Goal: Information Seeking & Learning: Find specific page/section

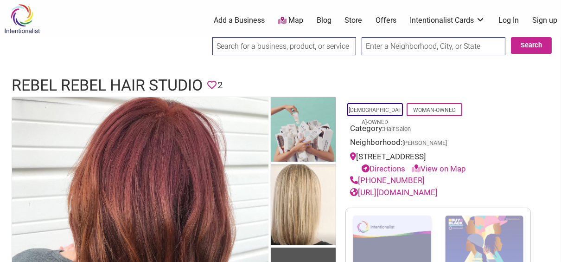
click at [253, 44] on input "search" at bounding box center [285, 46] width 144 height 18
click at [203, 37] on input "Search" at bounding box center [221, 46] width 36 height 19
drag, startPoint x: 279, startPoint y: 43, endPoint x: 174, endPoint y: 45, distance: 104.4
click at [203, 37] on input "Search" at bounding box center [221, 46] width 36 height 19
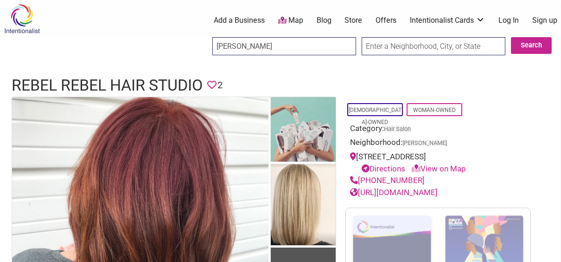
drag, startPoint x: 234, startPoint y: 45, endPoint x: 206, endPoint y: 43, distance: 28.9
click at [206, 43] on div "beth myrick Search Search" at bounding box center [382, 49] width 358 height 24
type input "myrick"
click at [203, 37] on input "Search" at bounding box center [221, 46] width 36 height 19
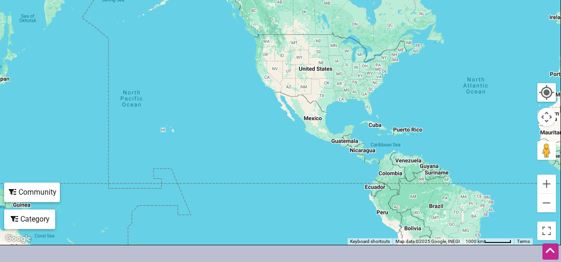
scroll to position [461, 0]
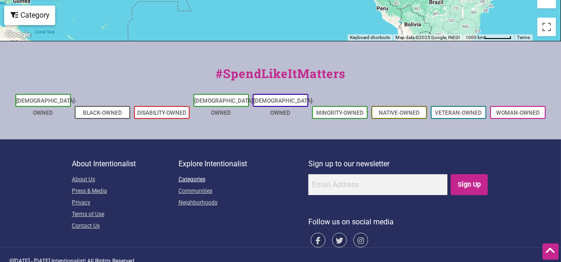
click at [194, 174] on link "Categories" at bounding box center [244, 180] width 130 height 12
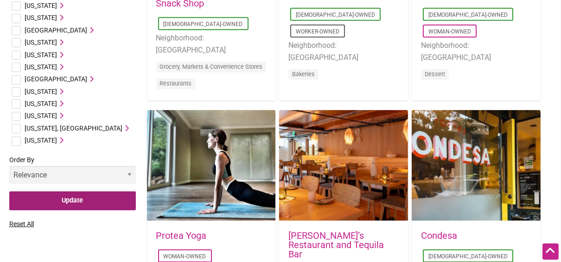
scroll to position [1031, 0]
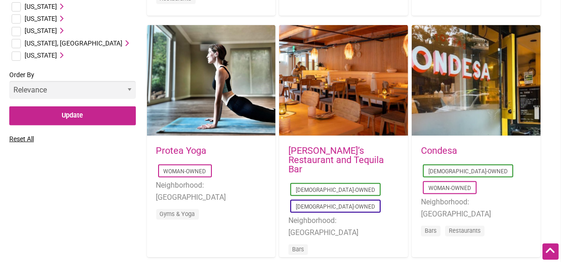
click at [40, 27] on span "[US_STATE]" at bounding box center [41, 30] width 32 height 7
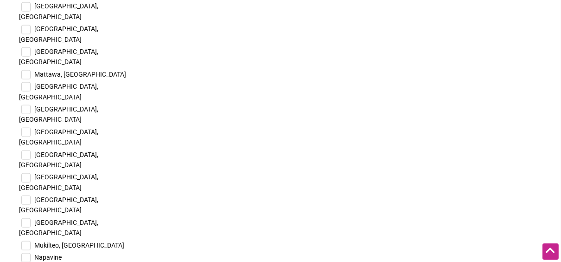
scroll to position [1959, 0]
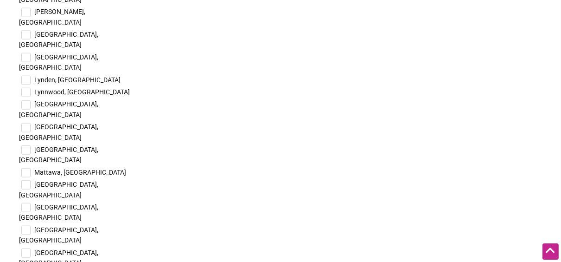
checkbox input "true"
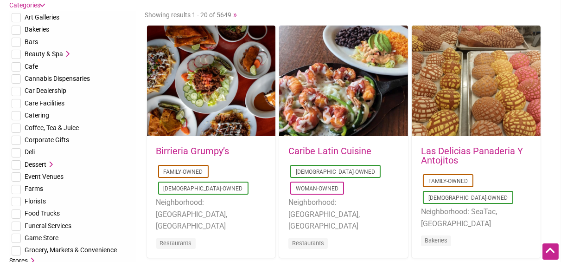
scroll to position [52, 0]
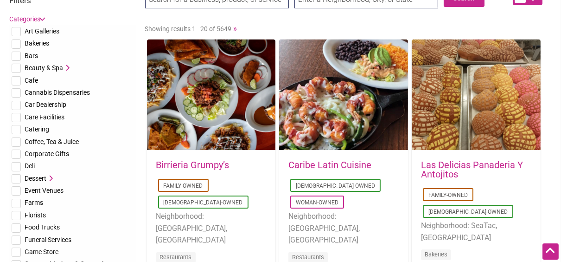
click at [55, 67] on span "Beauty & Spa" at bounding box center [44, 67] width 39 height 7
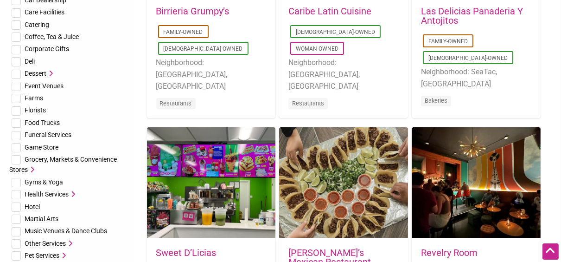
scroll to position [206, 0]
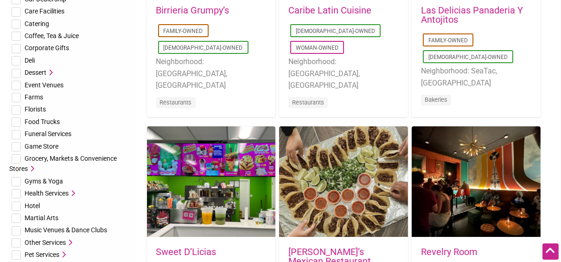
click at [68, 193] on span "Health Services" at bounding box center [47, 192] width 44 height 7
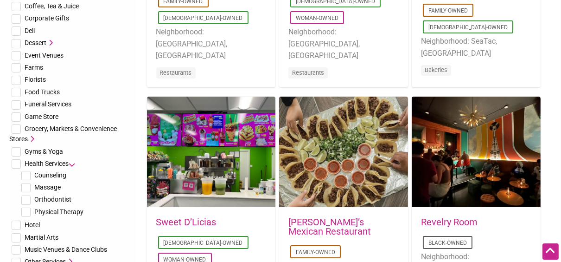
scroll to position [258, 0]
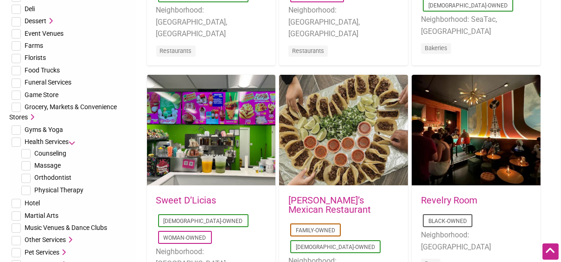
click at [41, 161] on span "Massage" at bounding box center [47, 164] width 26 height 7
click at [25, 162] on input "checkbox" at bounding box center [25, 165] width 9 height 9
checkbox input "true"
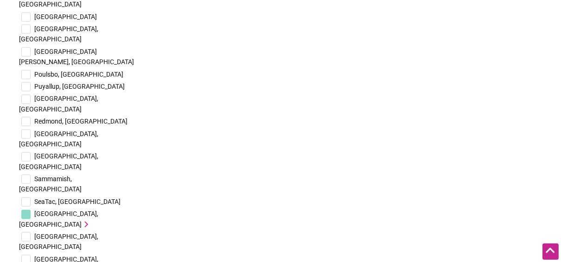
scroll to position [2407, 0]
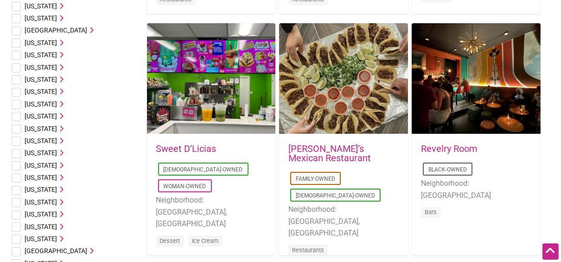
scroll to position [619, 0]
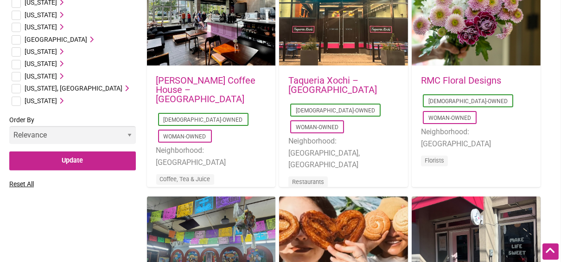
click at [54, 77] on span "[US_STATE]" at bounding box center [41, 75] width 32 height 7
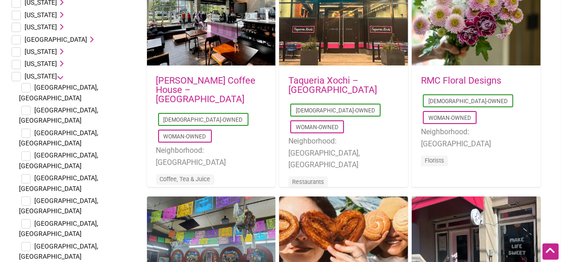
click at [13, 75] on input "checkbox" at bounding box center [16, 76] width 9 height 9
checkbox input "true"
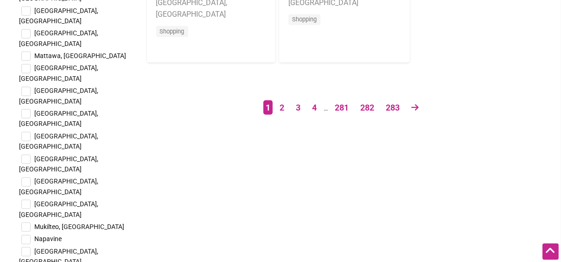
scroll to position [1908, 0]
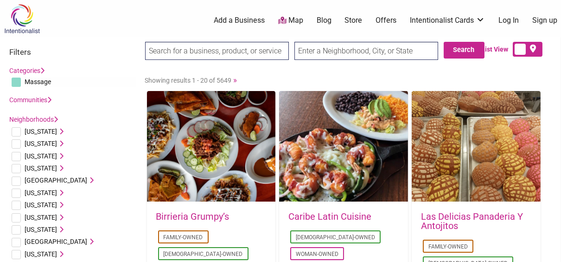
click at [168, 44] on input "search" at bounding box center [217, 51] width 144 height 18
click at [469, 45] on div "List View" at bounding box center [507, 49] width 90 height 15
click at [355, 47] on input "text" at bounding box center [367, 51] width 144 height 18
type input "seattle"
click at [459, 51] on button "Search" at bounding box center [464, 50] width 41 height 17
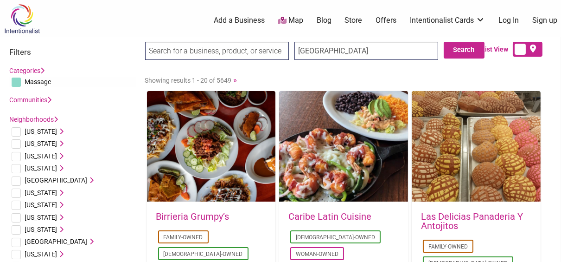
click at [264, 53] on input "search" at bounding box center [217, 51] width 144 height 18
type input "m"
type input "megan loran"
click at [145, 42] on input "Search" at bounding box center [163, 51] width 36 height 19
click at [211, 50] on input "megan loran" at bounding box center [217, 51] width 144 height 18
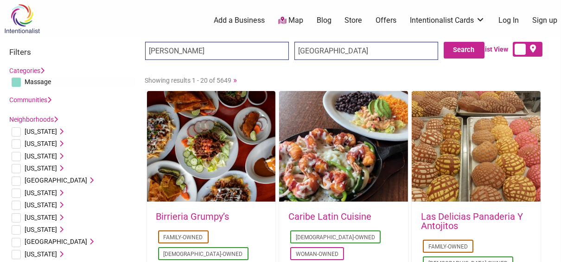
drag, startPoint x: 221, startPoint y: 51, endPoint x: 117, endPoint y: 53, distance: 104.4
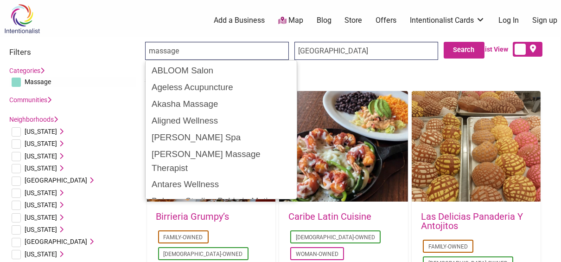
click at [218, 49] on input "massage" at bounding box center [217, 51] width 144 height 18
type input "massage"
click at [145, 42] on input "Search" at bounding box center [163, 51] width 36 height 19
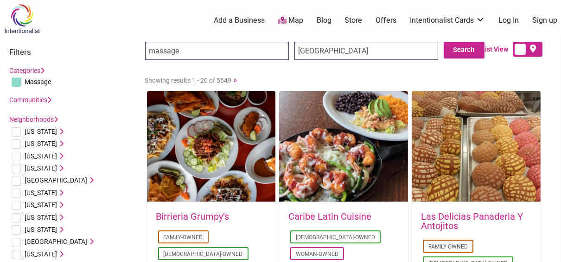
click at [267, 49] on input "massage" at bounding box center [217, 51] width 144 height 18
click at [302, 18] on link "Map" at bounding box center [290, 20] width 25 height 11
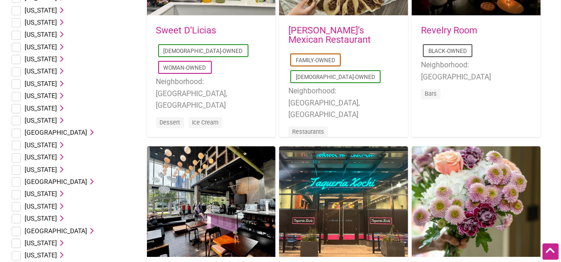
scroll to position [516, 0]
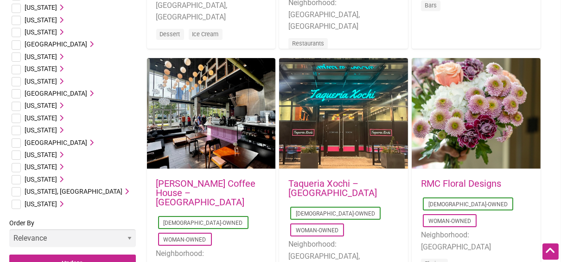
click at [45, 176] on span "Washington" at bounding box center [41, 178] width 32 height 7
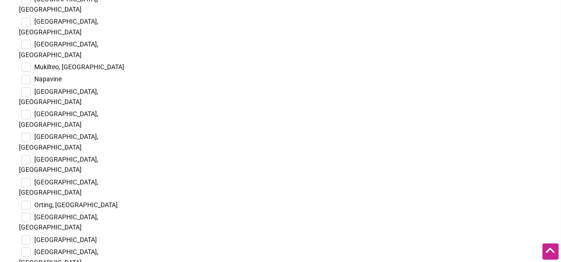
scroll to position [1959, 0]
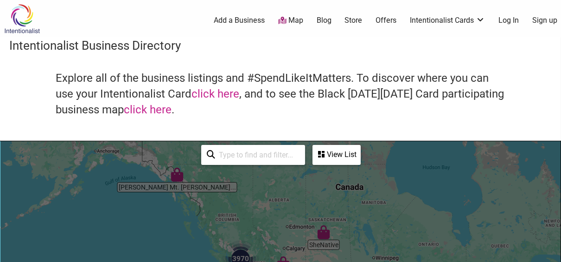
click at [335, 158] on div "View List" at bounding box center [337, 155] width 46 height 18
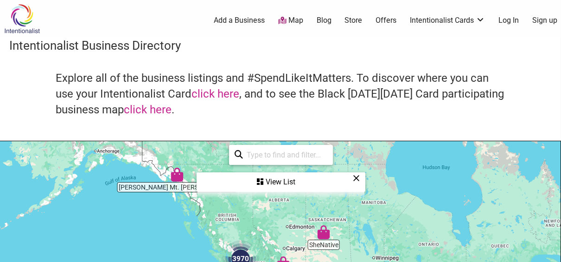
click at [290, 186] on div "View List" at bounding box center [281, 182] width 167 height 18
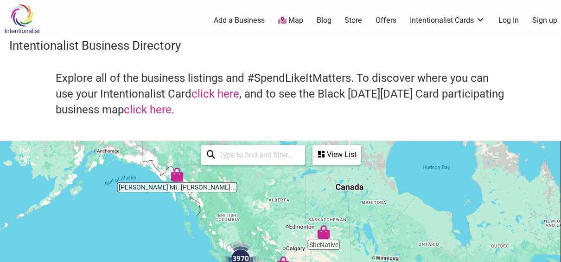
click at [343, 151] on div "View List" at bounding box center [337, 155] width 46 height 18
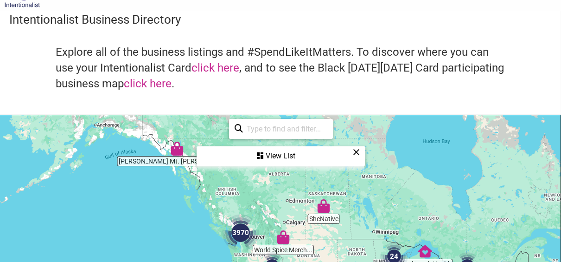
scroll to position [155, 0]
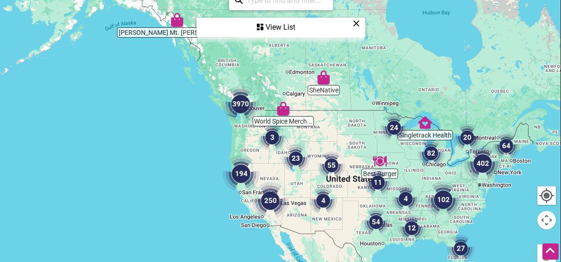
click at [271, 29] on div "View List" at bounding box center [281, 28] width 167 height 18
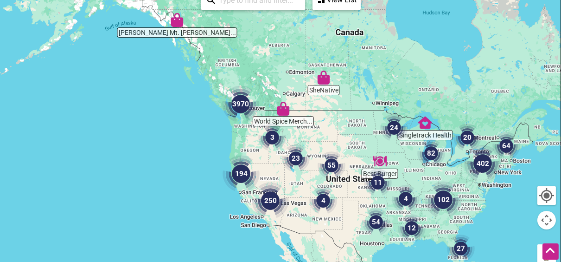
click at [336, 116] on div at bounding box center [280, 167] width 561 height 361
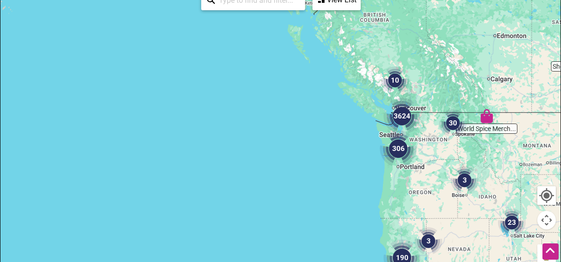
drag, startPoint x: 177, startPoint y: 134, endPoint x: 435, endPoint y: 142, distance: 258.6
click at [435, 142] on div at bounding box center [280, 167] width 561 height 361
click at [434, 143] on div at bounding box center [280, 167] width 561 height 361
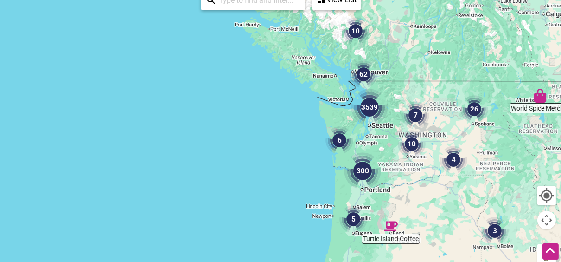
click at [420, 143] on img "10" at bounding box center [412, 144] width 28 height 28
click at [420, 143] on div at bounding box center [280, 167] width 561 height 361
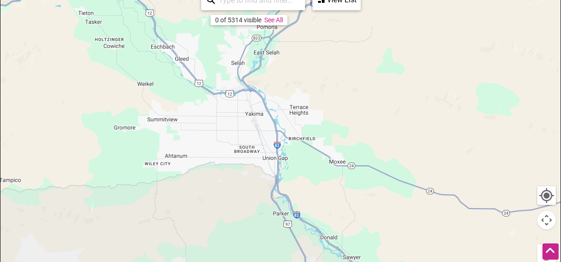
drag, startPoint x: 110, startPoint y: 121, endPoint x: 510, endPoint y: 136, distance: 401.2
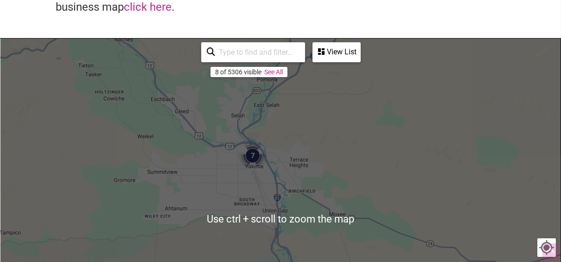
scroll to position [103, 0]
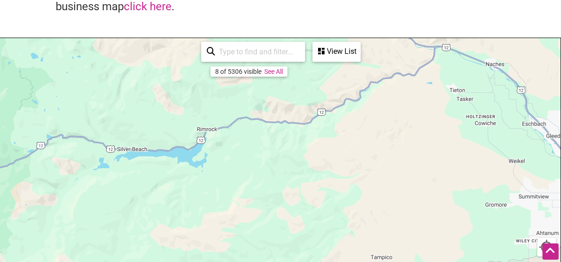
drag, startPoint x: 196, startPoint y: 173, endPoint x: 568, endPoint y: 198, distance: 373.4
click at [561, 159] on html "× Menu 0 Add a Business Map Blog Store Offers Intentionalist Cards Buy Black Ca…" at bounding box center [280, 28] width 561 height 262
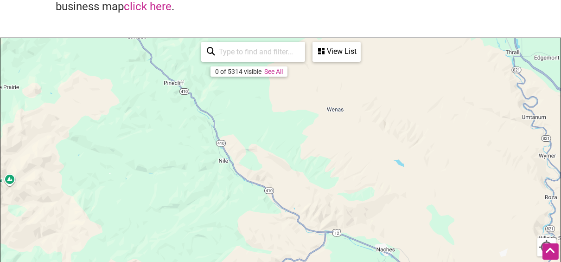
drag, startPoint x: 443, startPoint y: 89, endPoint x: 334, endPoint y: 275, distance: 215.7
click at [334, 159] on html "× Menu 0 Add a Business Map Blog Store Offers Intentionalist Cards Buy Black Ca…" at bounding box center [280, 28] width 561 height 262
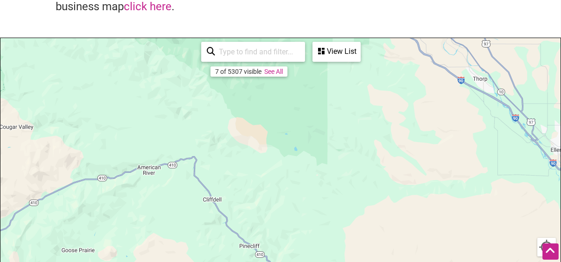
drag, startPoint x: 228, startPoint y: 112, endPoint x: 318, endPoint y: 275, distance: 186.1
click at [318, 159] on html "× Menu 0 Add a Business Map Blog Store Offers Intentionalist Cards Buy Black Ca…" at bounding box center [280, 28] width 561 height 262
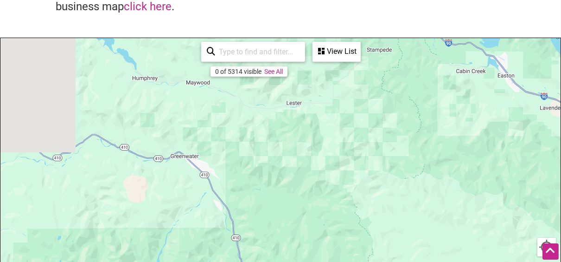
drag, startPoint x: 137, startPoint y: 109, endPoint x: 495, endPoint y: 274, distance: 394.2
click at [495, 159] on html "× Menu 0 Add a Business Map Blog Store Offers Intentionalist Cards Buy Black Ca…" at bounding box center [280, 28] width 561 height 262
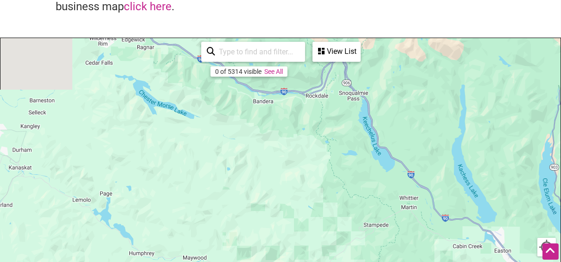
drag, startPoint x: 344, startPoint y: 97, endPoint x: 334, endPoint y: 168, distance: 70.9
click at [331, 159] on html "× Menu 0 Add a Business Map Blog Store Offers Intentionalist Cards Buy Black Ca…" at bounding box center [280, 28] width 561 height 262
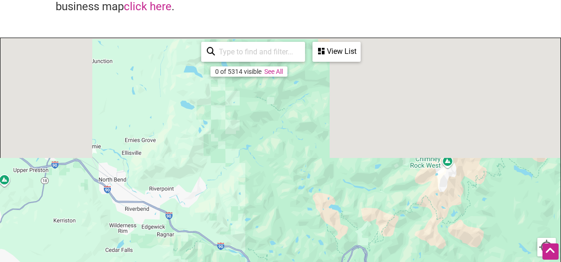
drag, startPoint x: 317, startPoint y: 85, endPoint x: 349, endPoint y: 275, distance: 192.5
click at [349, 159] on html "× Menu 0 Add a Business Map Blog Store Offers Intentionalist Cards Buy Black Ca…" at bounding box center [280, 28] width 561 height 262
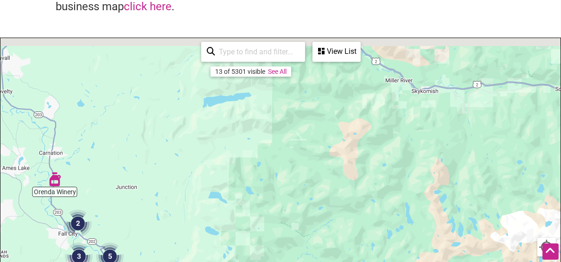
drag, startPoint x: 263, startPoint y: 113, endPoint x: 312, endPoint y: 274, distance: 168.8
click at [312, 159] on html "× Menu 0 Add a Business Map Blog Store Offers Intentionalist Cards Buy Black Ca…" at bounding box center [280, 28] width 561 height 262
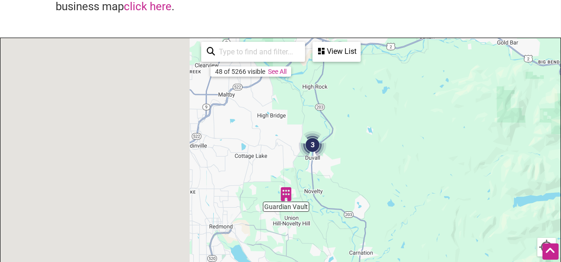
drag, startPoint x: 84, startPoint y: 114, endPoint x: 494, endPoint y: 225, distance: 424.9
click at [499, 224] on div "To navigate, press the arrow keys." at bounding box center [280, 218] width 561 height 361
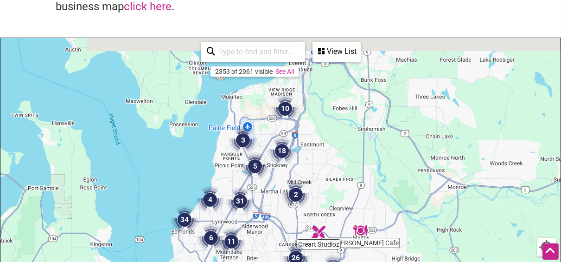
drag, startPoint x: 464, startPoint y: 180, endPoint x: 264, endPoint y: 250, distance: 211.8
click at [264, 250] on div "To navigate, press the arrow keys." at bounding box center [280, 218] width 561 height 361
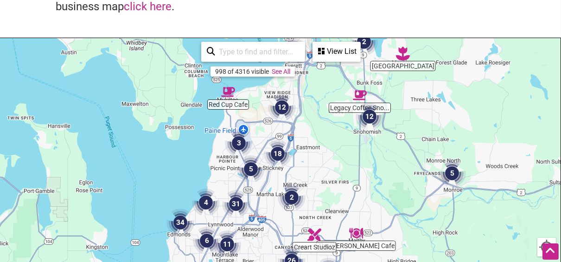
click at [263, 139] on div "To navigate, press the arrow keys." at bounding box center [280, 218] width 561 height 361
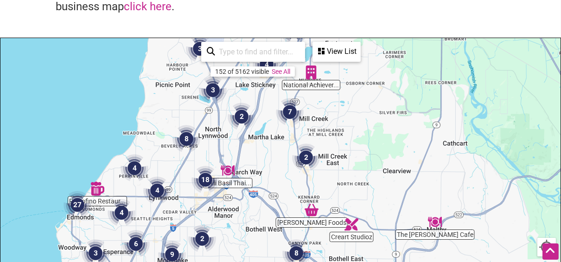
drag, startPoint x: 376, startPoint y: 203, endPoint x: 367, endPoint y: 111, distance: 92.4
click at [367, 111] on div "To navigate, press the arrow keys." at bounding box center [280, 218] width 561 height 361
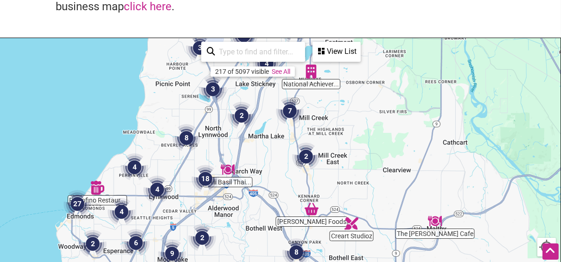
click at [273, 160] on div "To navigate, press the arrow keys." at bounding box center [280, 218] width 561 height 361
click at [273, 159] on div "To navigate, press the arrow keys." at bounding box center [280, 218] width 561 height 361
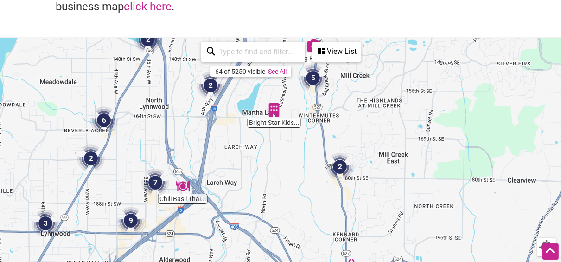
click at [341, 53] on div "View List" at bounding box center [337, 52] width 46 height 18
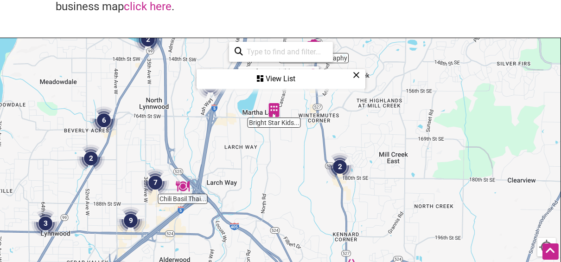
click at [358, 75] on icon at bounding box center [356, 75] width 7 height 0
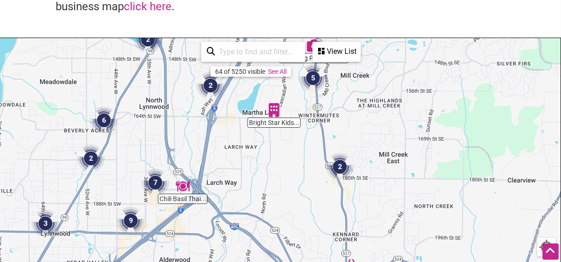
click at [285, 77] on div "To navigate, press the arrow keys." at bounding box center [280, 218] width 561 height 361
click at [281, 71] on link "See All" at bounding box center [277, 71] width 19 height 7
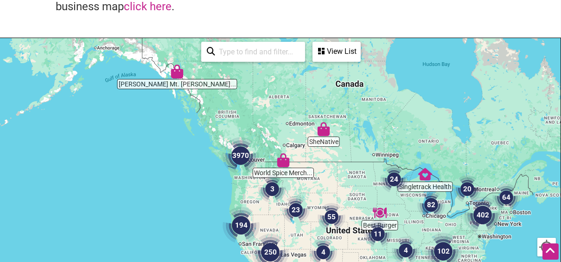
click at [255, 51] on input "search" at bounding box center [257, 52] width 84 height 18
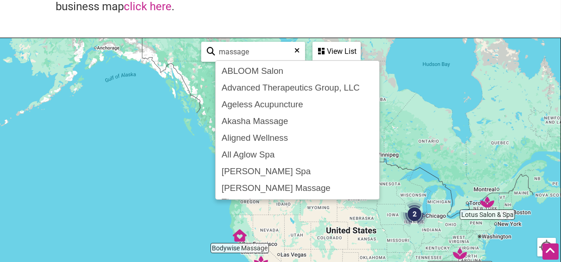
type input "massage"
click at [337, 52] on div "View List" at bounding box center [337, 52] width 46 height 18
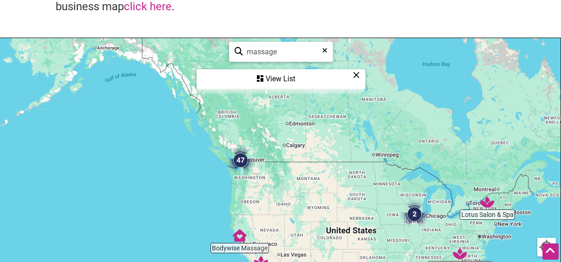
click at [288, 72] on div "View List" at bounding box center [281, 79] width 167 height 18
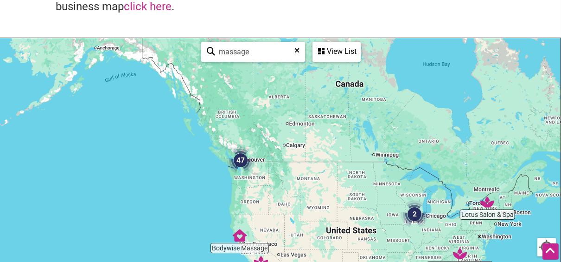
click at [340, 52] on div "View List" at bounding box center [337, 52] width 46 height 18
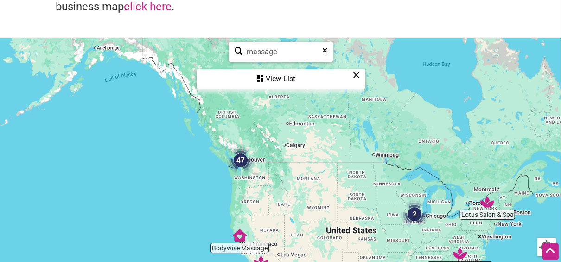
click at [294, 50] on input "massage" at bounding box center [285, 52] width 84 height 18
click at [240, 174] on div "To navigate, press the arrow keys." at bounding box center [280, 218] width 561 height 361
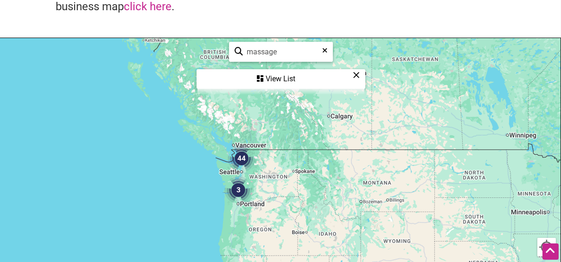
click at [272, 194] on div "To navigate, press the arrow keys." at bounding box center [280, 218] width 561 height 361
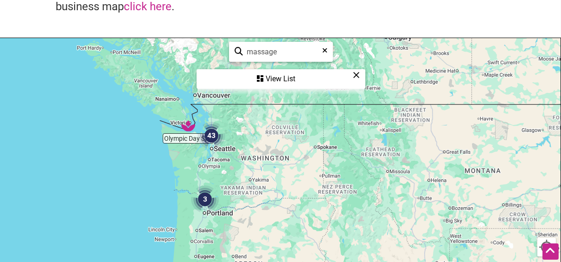
click at [187, 155] on div "To navigate, press the arrow keys." at bounding box center [280, 218] width 561 height 361
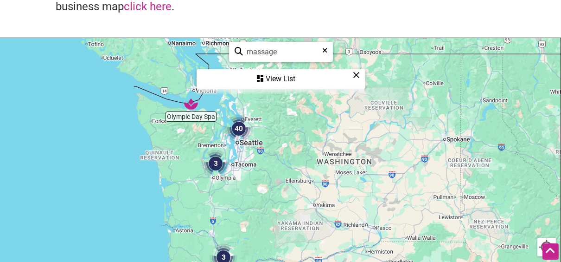
click at [211, 131] on div "To navigate, press the arrow keys." at bounding box center [280, 218] width 561 height 361
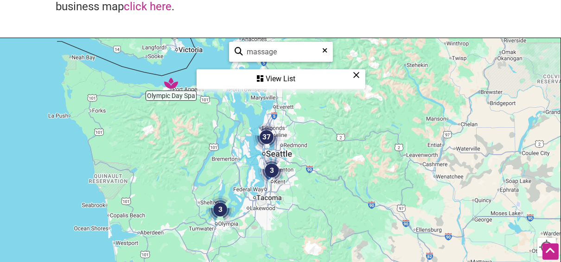
click at [302, 152] on div "To navigate, press the arrow keys." at bounding box center [280, 218] width 561 height 361
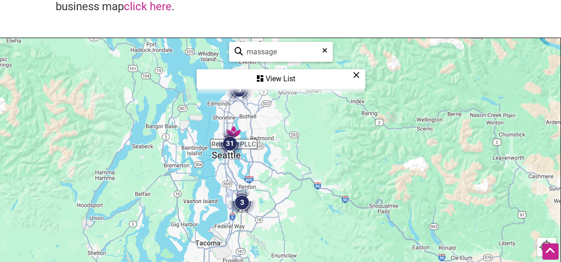
click at [247, 162] on div "To navigate, press the arrow keys." at bounding box center [280, 218] width 561 height 361
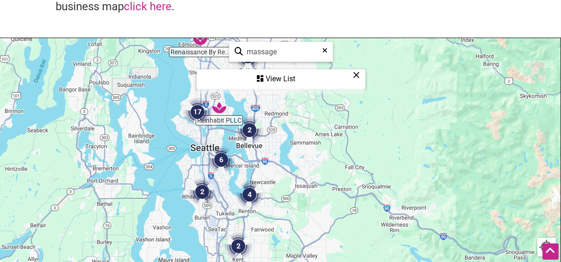
click at [223, 139] on div "To navigate, press the arrow keys." at bounding box center [280, 218] width 561 height 361
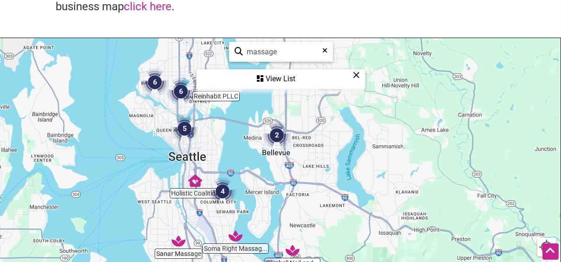
click at [224, 146] on div "To navigate, press the arrow keys." at bounding box center [280, 218] width 561 height 361
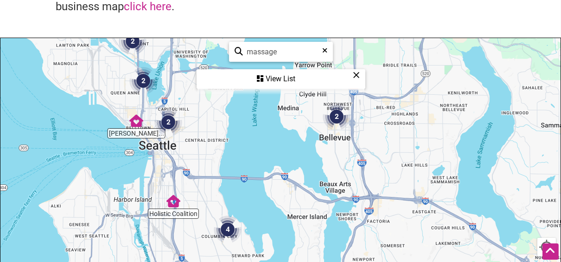
drag, startPoint x: 206, startPoint y: 182, endPoint x: 213, endPoint y: 161, distance: 22.6
click at [212, 160] on div "To navigate, press the arrow keys." at bounding box center [280, 218] width 561 height 361
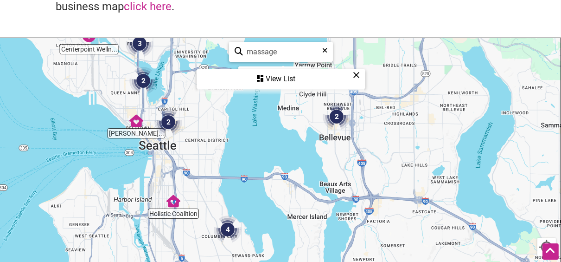
click at [199, 150] on div "To navigate, press the arrow keys." at bounding box center [280, 218] width 561 height 361
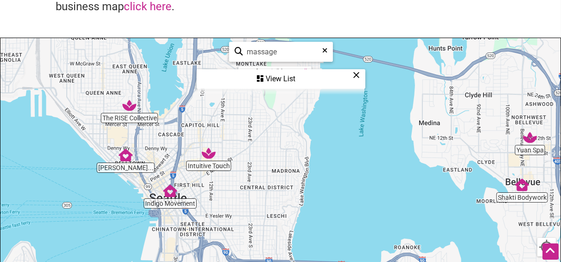
drag, startPoint x: 166, startPoint y: 141, endPoint x: 220, endPoint y: 200, distance: 80.8
click at [220, 200] on div "To navigate, press the arrow keys." at bounding box center [280, 218] width 561 height 361
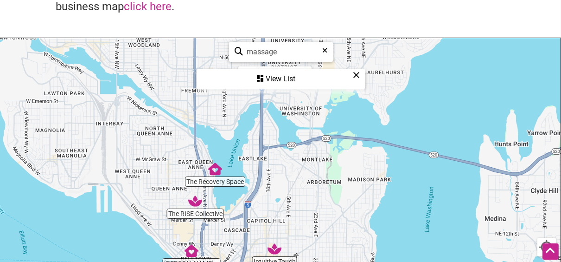
drag, startPoint x: 233, startPoint y: 129, endPoint x: 301, endPoint y: 226, distance: 119.1
click at [299, 223] on div "To navigate, press the arrow keys." at bounding box center [280, 218] width 561 height 361
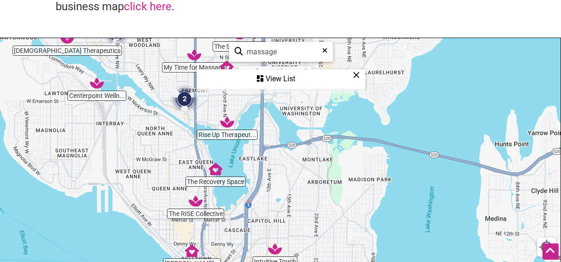
click at [252, 184] on div "To navigate, press the arrow keys." at bounding box center [280, 218] width 561 height 361
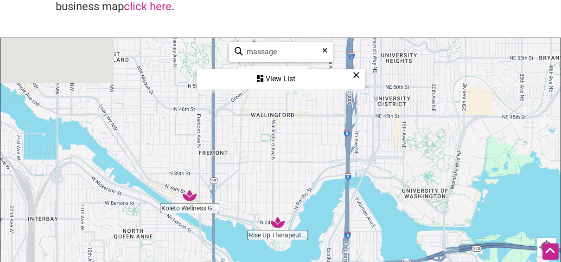
drag, startPoint x: 172, startPoint y: 115, endPoint x: 251, endPoint y: 274, distance: 177.2
click at [251, 159] on html "× Menu 0 Add a Business Map Blog Store Offers Intentionalist Cards Buy Black Ca…" at bounding box center [280, 28] width 561 height 262
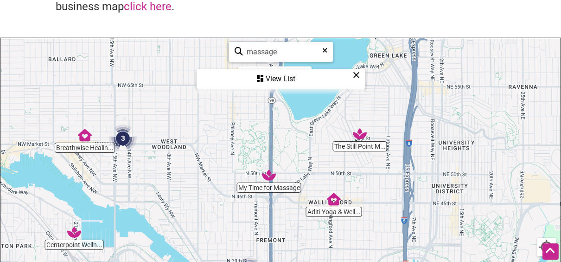
drag, startPoint x: 260, startPoint y: 148, endPoint x: 311, endPoint y: 236, distance: 101.7
click at [311, 236] on div "To navigate, press the arrow keys." at bounding box center [280, 218] width 561 height 361
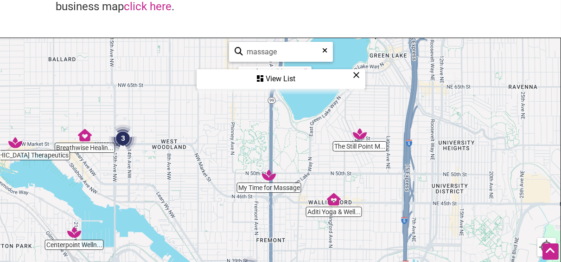
click at [351, 144] on div "To navigate, press the arrow keys." at bounding box center [280, 218] width 561 height 361
click at [350, 145] on div "To navigate, press the arrow keys." at bounding box center [280, 218] width 561 height 361
click at [349, 145] on div "To navigate, press the arrow keys." at bounding box center [280, 218] width 561 height 361
click at [358, 141] on div "To navigate, press the arrow keys." at bounding box center [280, 218] width 561 height 361
click at [358, 133] on img "The Still Point Massage Therapy" at bounding box center [360, 134] width 14 height 14
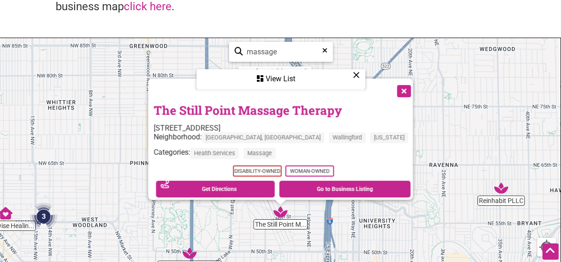
click at [392, 84] on button "Close" at bounding box center [403, 89] width 23 height 23
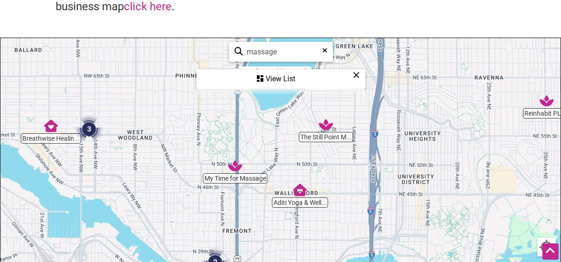
drag, startPoint x: 232, startPoint y: 201, endPoint x: 194, endPoint y: 133, distance: 78.3
click at [279, 113] on div "To navigate, press the arrow keys." at bounding box center [280, 218] width 561 height 361
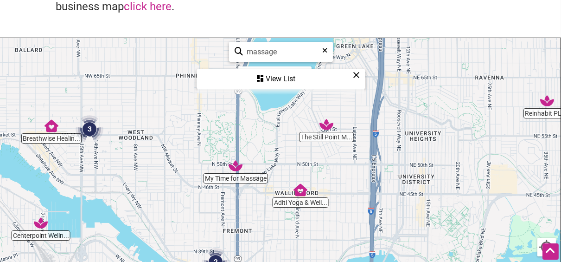
click at [52, 127] on img "Breathwise Healing Arts" at bounding box center [52, 126] width 14 height 14
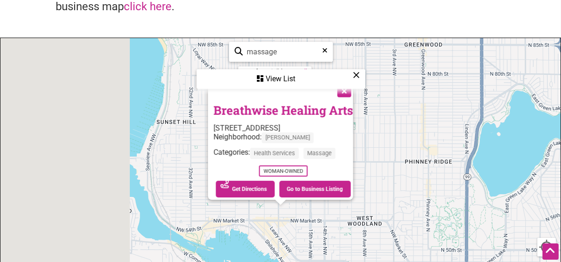
click at [52, 127] on div "To navigate, press the arrow keys. Breathwise Healing Arts 1800 NW Market St, S…" at bounding box center [280, 218] width 561 height 361
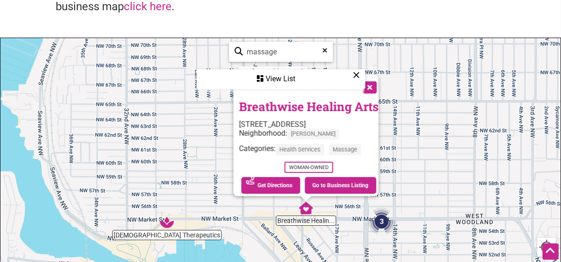
drag, startPoint x: 430, startPoint y: 145, endPoint x: 277, endPoint y: 45, distance: 182.8
click at [277, 45] on div "Temple Therapeutics Breathwise Healin... 3 To navigate, press the arrow keys. B…" at bounding box center [280, 218] width 561 height 361
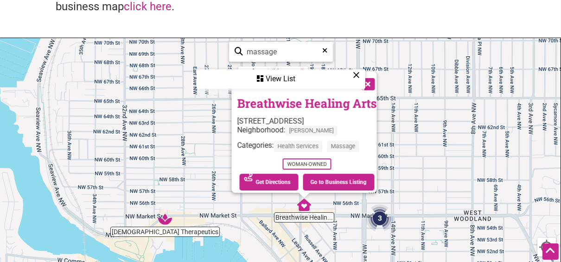
click at [371, 81] on button "Close" at bounding box center [367, 82] width 23 height 23
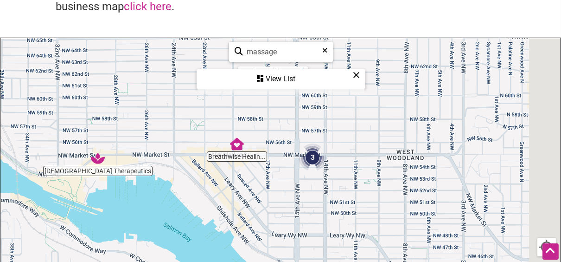
drag, startPoint x: 168, startPoint y: 92, endPoint x: 93, endPoint y: 18, distance: 106.0
click at [93, 18] on div "Intentionalist Business Directory Explore all of the business listings and #Spe…" at bounding box center [280, 166] width 561 height 465
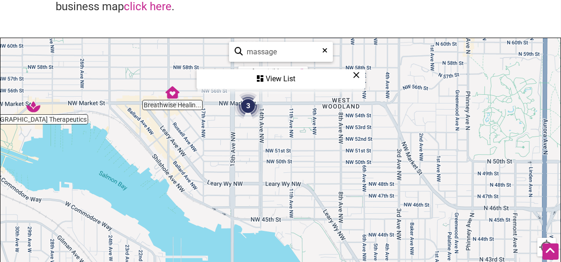
drag, startPoint x: 298, startPoint y: 199, endPoint x: 242, endPoint y: 164, distance: 66.4
click at [242, 164] on div "To navigate, press the arrow keys." at bounding box center [280, 218] width 561 height 361
click at [251, 107] on img "3" at bounding box center [248, 106] width 28 height 28
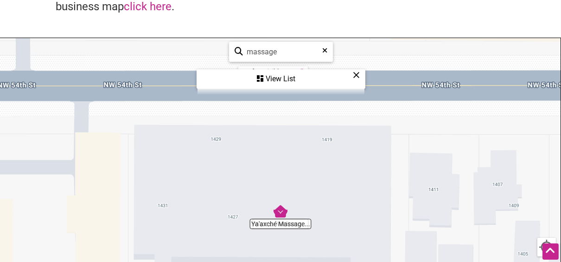
click at [281, 213] on img "Ya'axché Massage Therapy" at bounding box center [281, 211] width 14 height 14
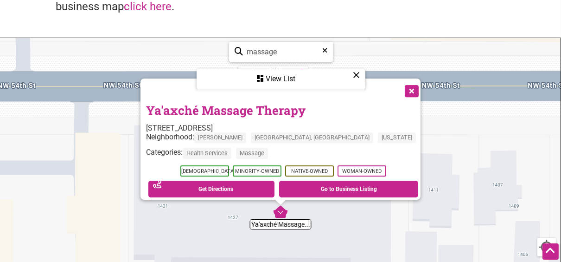
click at [400, 86] on button "Close" at bounding box center [411, 89] width 23 height 23
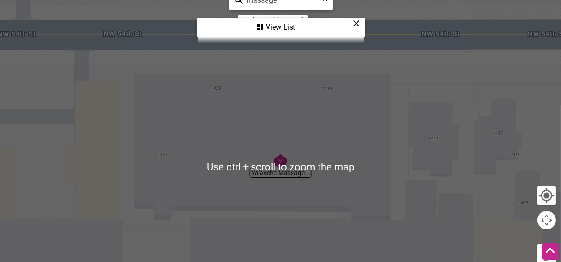
scroll to position [206, 0]
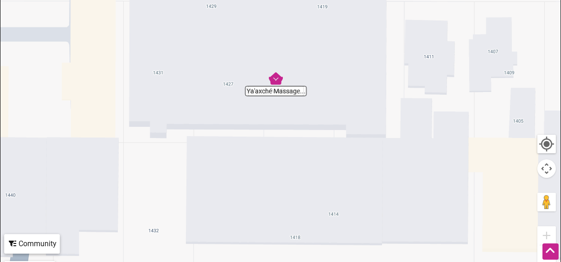
drag, startPoint x: 361, startPoint y: 206, endPoint x: 355, endPoint y: 174, distance: 32.0
click at [355, 174] on div "To navigate, press the arrow keys." at bounding box center [280, 115] width 561 height 361
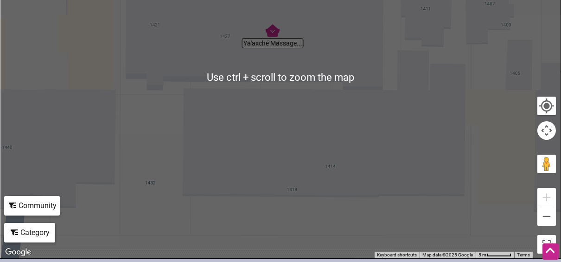
scroll to position [258, 0]
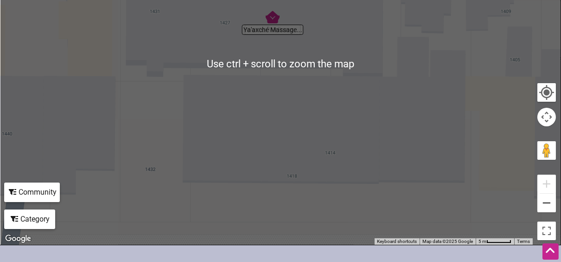
click at [547, 206] on button "Zoom out" at bounding box center [547, 202] width 19 height 19
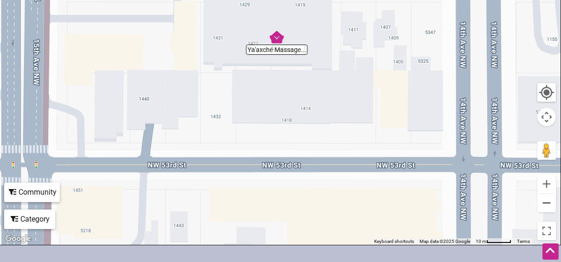
click at [545, 204] on button "Zoom out" at bounding box center [547, 202] width 19 height 19
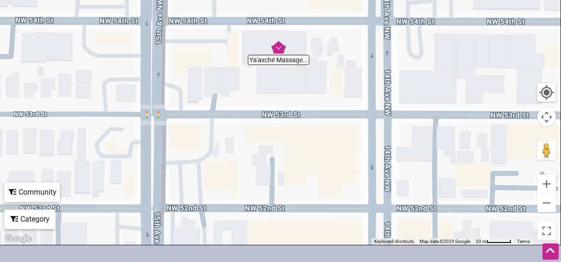
click at [299, 86] on div "To navigate, press the arrow keys." at bounding box center [280, 64] width 561 height 361
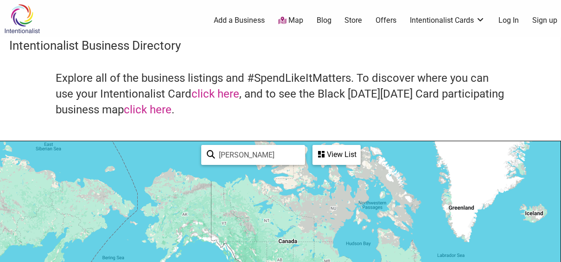
click at [335, 155] on div "View List" at bounding box center [337, 155] width 46 height 18
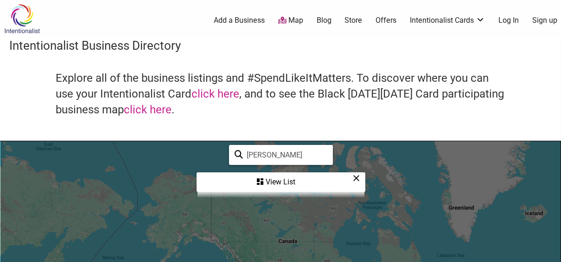
scroll to position [155, 0]
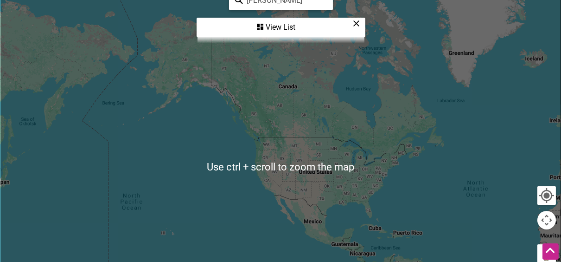
click at [271, 124] on div at bounding box center [280, 167] width 561 height 361
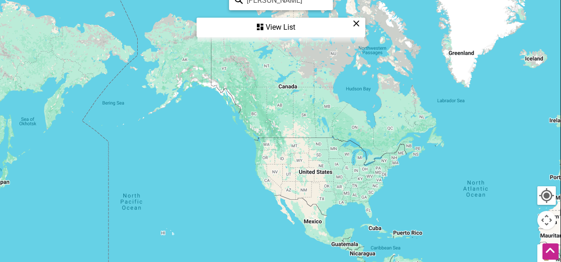
click at [257, 58] on div at bounding box center [280, 167] width 561 height 361
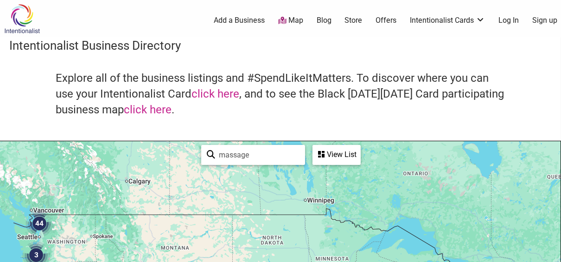
click at [30, 236] on img "44" at bounding box center [40, 223] width 28 height 28
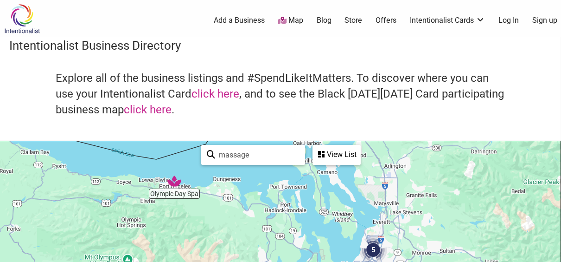
click at [374, 251] on img "5" at bounding box center [374, 250] width 28 height 28
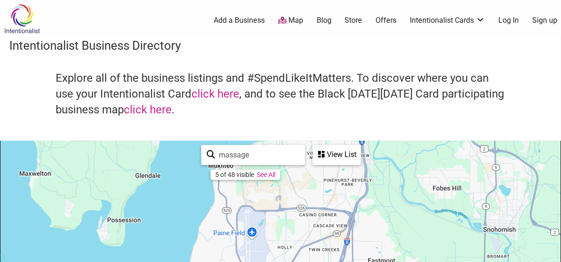
drag, startPoint x: 299, startPoint y: 180, endPoint x: 277, endPoint y: 274, distance: 97.0
click at [277, 261] on html "× Menu 0 Add a Business Map Blog Store Offers Intentionalist Cards Buy Black Ca…" at bounding box center [280, 131] width 561 height 262
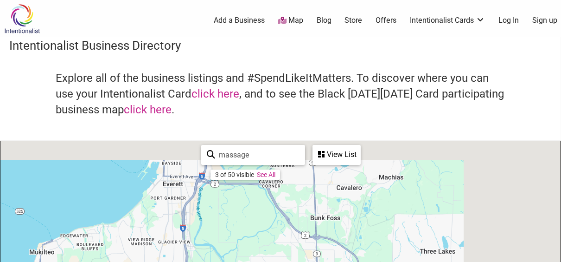
drag, startPoint x: 253, startPoint y: 187, endPoint x: 53, endPoint y: 258, distance: 212.1
click at [58, 261] on html "× Menu 0 Add a Business Map Blog Store Offers Intentionalist Cards Buy Black Ca…" at bounding box center [280, 131] width 561 height 262
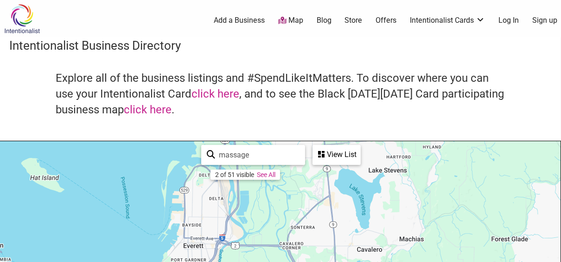
drag, startPoint x: 139, startPoint y: 163, endPoint x: 208, endPoint y: 275, distance: 131.1
click at [208, 261] on html "× Menu 0 Add a Business Map Blog Store Offers Intentionalist Cards Buy Black Ca…" at bounding box center [280, 131] width 561 height 262
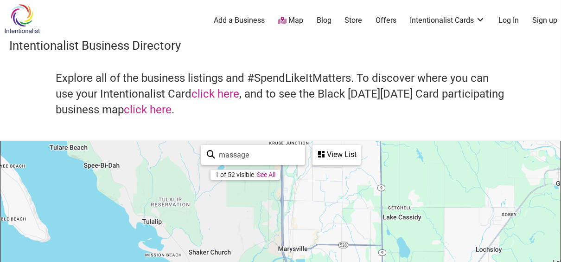
drag, startPoint x: 320, startPoint y: 182, endPoint x: 342, endPoint y: 275, distance: 95.4
click at [342, 261] on html "× Menu 0 Add a Business Map Blog Store Offers Intentionalist Cards Buy Black Ca…" at bounding box center [280, 131] width 561 height 262
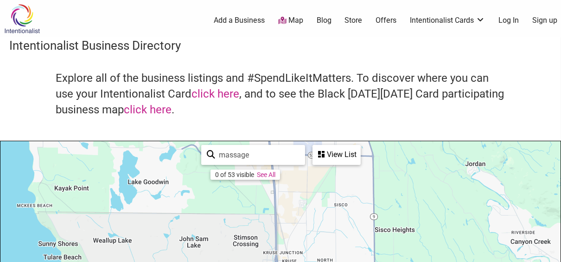
drag, startPoint x: 167, startPoint y: 163, endPoint x: 157, endPoint y: 275, distance: 111.7
click at [157, 261] on html "× Menu 0 Add a Business Map Blog Store Offers Intentionalist Cards Buy Black Ca…" at bounding box center [280, 131] width 561 height 262
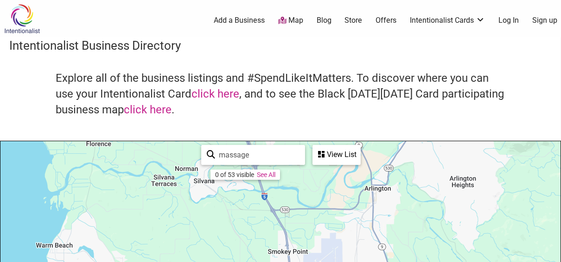
drag, startPoint x: 141, startPoint y: 148, endPoint x: 162, endPoint y: 275, distance: 128.5
click at [162, 261] on html "× Menu 0 Add a Business Map Blog Store Offers Intentionalist Cards Buy Black Ca…" at bounding box center [280, 131] width 561 height 262
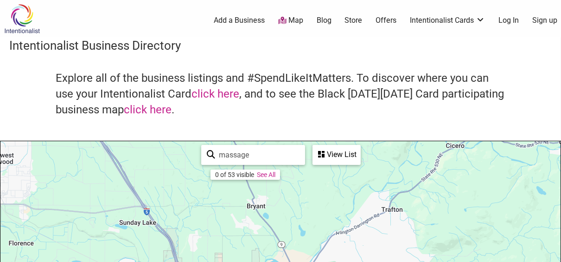
drag, startPoint x: 185, startPoint y: 170, endPoint x: 88, endPoint y: 256, distance: 129.8
click at [94, 261] on html "× Menu 0 Add a Business Map Blog Store Offers Intentionalist Cards Buy Black Ca…" at bounding box center [280, 131] width 561 height 262
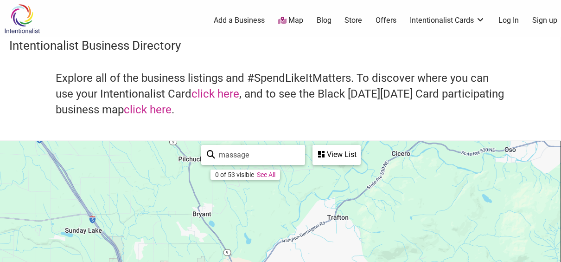
drag, startPoint x: 257, startPoint y: 193, endPoint x: 100, endPoint y: 271, distance: 174.7
click at [100, 261] on html "× Menu 0 Add a Business Map Blog Store Offers Intentionalist Cards Buy Black Ca…" at bounding box center [280, 131] width 561 height 262
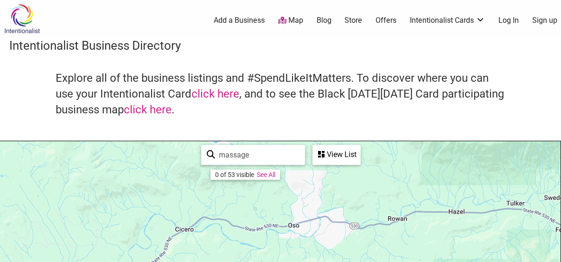
drag, startPoint x: 247, startPoint y: 216, endPoint x: 0, endPoint y: 258, distance: 251.0
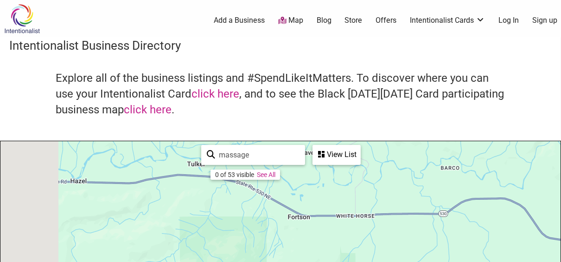
drag, startPoint x: 256, startPoint y: 248, endPoint x: 326, endPoint y: 157, distance: 115.5
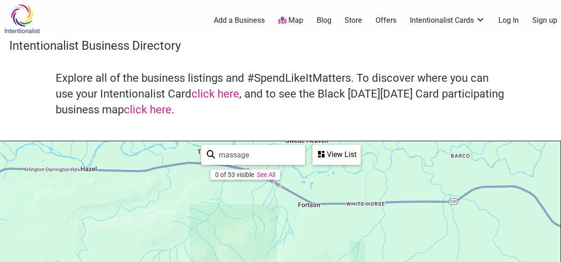
click at [341, 145] on div "View List Sorry...nothing found." at bounding box center [337, 155] width 48 height 20
click at [337, 152] on div "View List" at bounding box center [337, 155] width 46 height 18
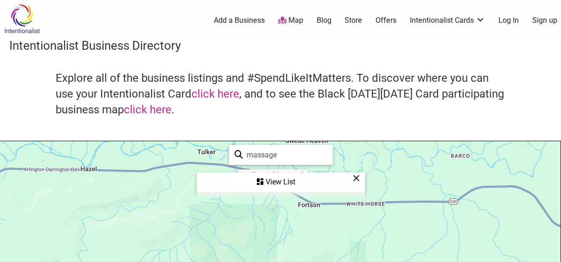
click at [277, 178] on div "View List" at bounding box center [281, 182] width 167 height 18
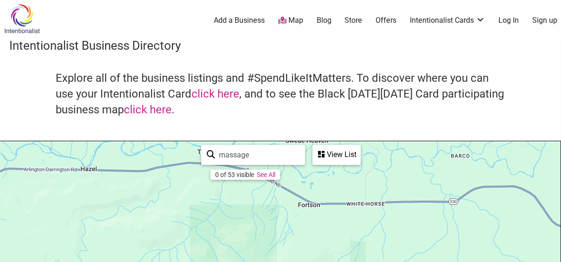
click at [271, 177] on link "See All" at bounding box center [266, 174] width 19 height 7
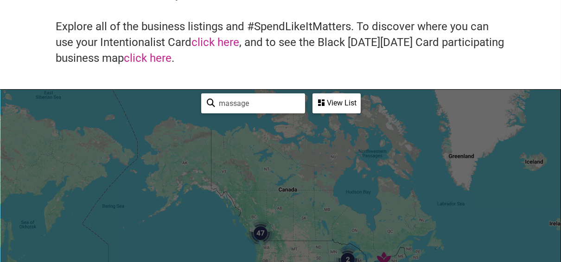
scroll to position [103, 0]
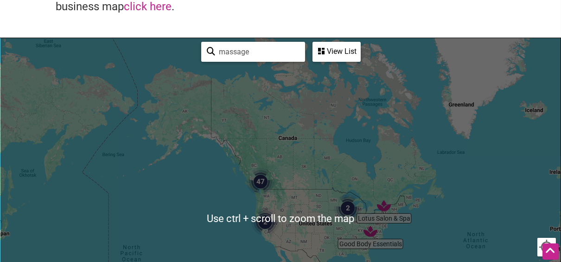
click at [260, 180] on img "47" at bounding box center [261, 182] width 28 height 28
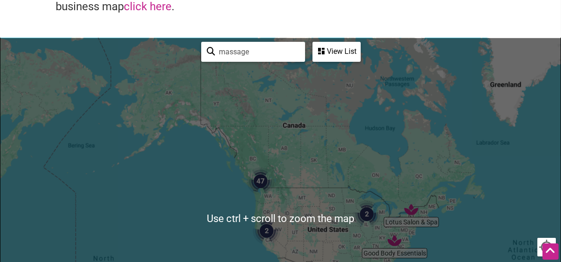
click at [260, 180] on img "47" at bounding box center [261, 181] width 28 height 28
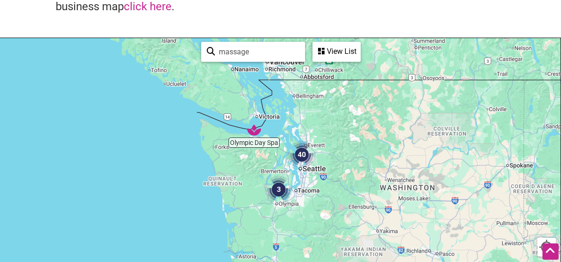
click at [313, 173] on div "To navigate, press the arrow keys." at bounding box center [280, 218] width 561 height 361
click at [312, 172] on div "To navigate, press the arrow keys." at bounding box center [280, 218] width 561 height 361
click at [312, 171] on div "To navigate, press the arrow keys." at bounding box center [280, 218] width 561 height 361
click at [318, 173] on div "To navigate, press the arrow keys." at bounding box center [280, 218] width 561 height 361
click at [317, 173] on div "To navigate, press the arrow keys." at bounding box center [280, 218] width 561 height 361
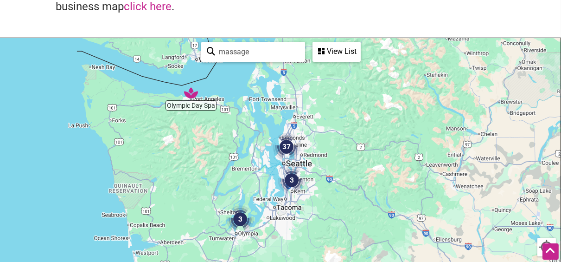
click at [300, 168] on img "3" at bounding box center [292, 180] width 28 height 28
click at [300, 166] on div "To navigate, press the arrow keys." at bounding box center [280, 218] width 561 height 361
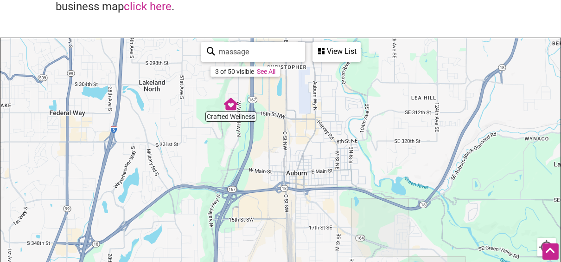
drag, startPoint x: 282, startPoint y: 219, endPoint x: 258, endPoint y: -6, distance: 226.3
click at [258, 0] on html "× Menu 0 Add a Business Map Blog Store Offers Intentionalist Cards Buy Black Ca…" at bounding box center [280, 28] width 561 height 262
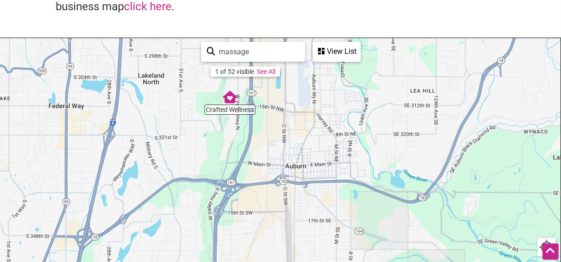
click at [228, 101] on img "Crafted Wellness" at bounding box center [230, 97] width 14 height 14
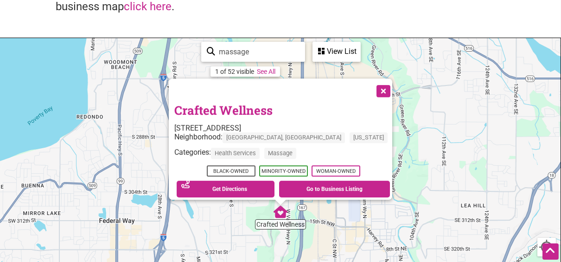
drag, startPoint x: 358, startPoint y: 82, endPoint x: 358, endPoint y: 87, distance: 5.1
click at [371, 82] on button "Close" at bounding box center [382, 89] width 23 height 23
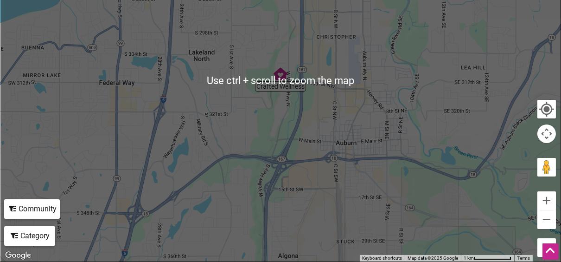
scroll to position [258, 0]
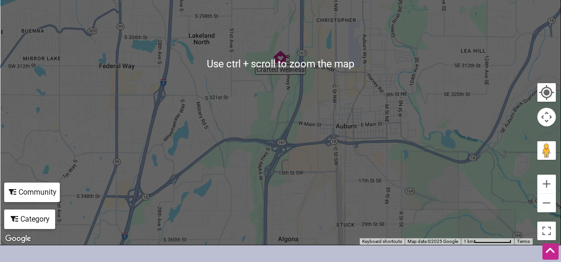
click at [305, 113] on div "To navigate, press the arrow keys." at bounding box center [280, 64] width 561 height 361
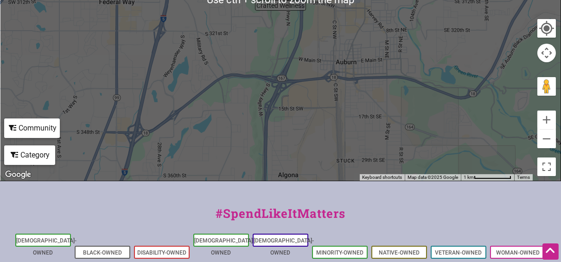
scroll to position [309, 0]
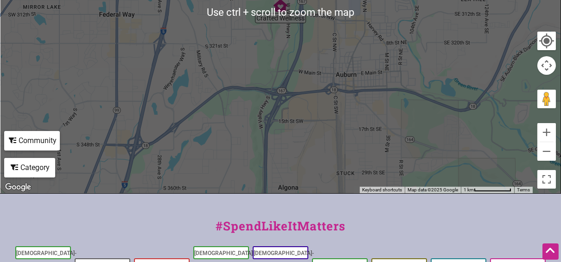
click at [342, 117] on div "To navigate, press the arrow keys." at bounding box center [280, 12] width 561 height 361
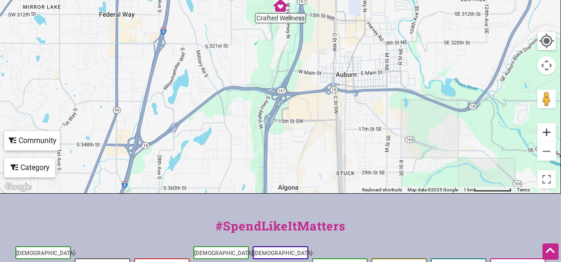
click at [547, 130] on button "Zoom in" at bounding box center [547, 132] width 19 height 19
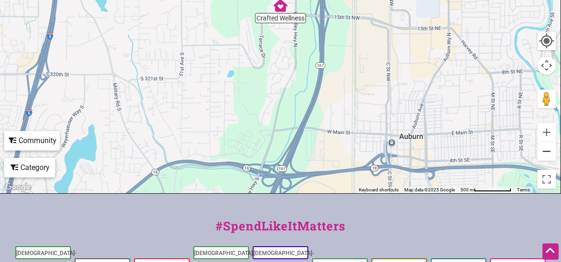
click at [546, 152] on button "Zoom out" at bounding box center [547, 151] width 19 height 19
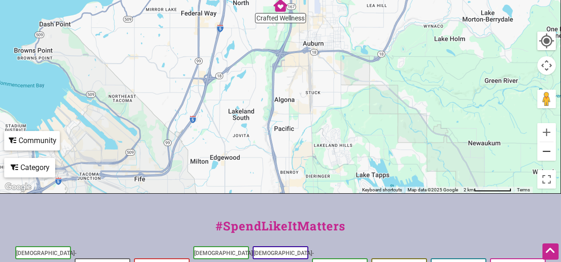
click at [544, 152] on button "Zoom out" at bounding box center [547, 151] width 19 height 19
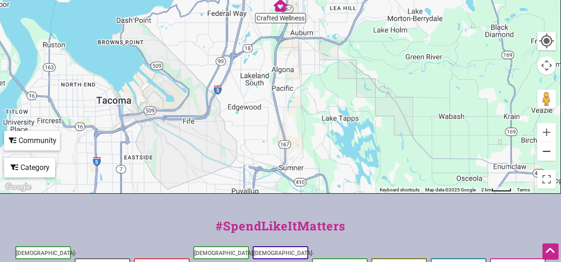
click at [544, 152] on button "Zoom out" at bounding box center [547, 151] width 19 height 19
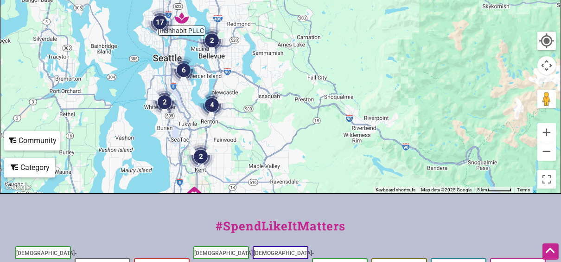
drag, startPoint x: 292, startPoint y: 52, endPoint x: 205, endPoint y: 240, distance: 207.2
click at [205, 240] on div "Intentionalist Spend like it matters 0 Add a Business Map Blog Store Offers Int…" at bounding box center [280, 58] width 561 height 735
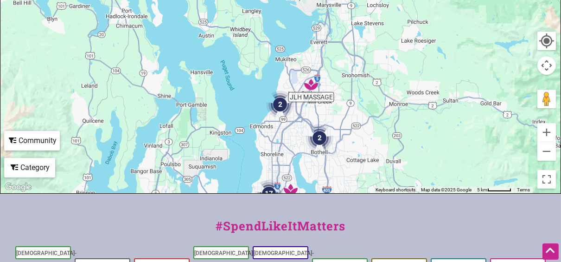
drag, startPoint x: 269, startPoint y: 51, endPoint x: 380, endPoint y: 223, distance: 205.4
click at [379, 223] on div "Intentionalist Spend like it matters 0 Add a Business Map Blog Store Offers Int…" at bounding box center [280, 58] width 561 height 735
click at [322, 138] on img "2" at bounding box center [320, 138] width 28 height 28
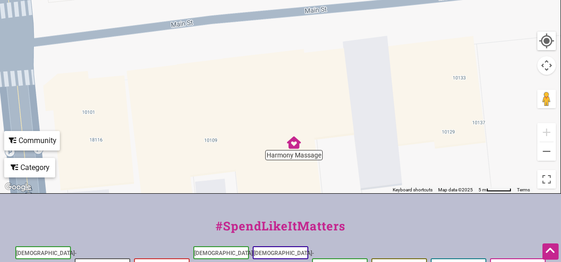
click at [291, 146] on img "Harmony Massage" at bounding box center [294, 142] width 14 height 14
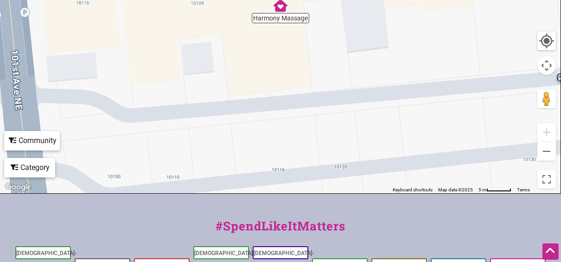
click at [276, 16] on div "To navigate, press the arrow keys. Harmony Massage 10117 Main St, Bothell, WA 9…" at bounding box center [280, 12] width 561 height 361
click at [279, 10] on img "Harmony Massage" at bounding box center [281, 6] width 14 height 14
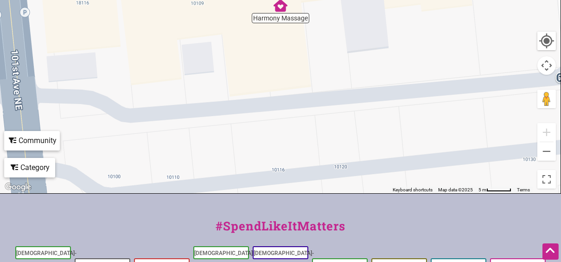
click at [279, 7] on img "Harmony Massage" at bounding box center [281, 6] width 14 height 14
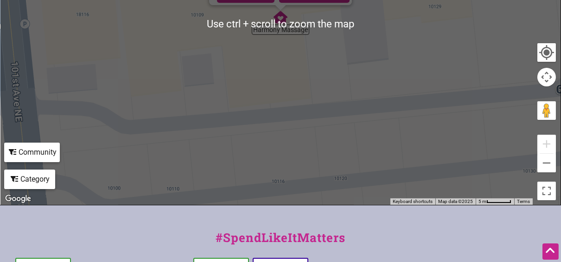
scroll to position [206, 0]
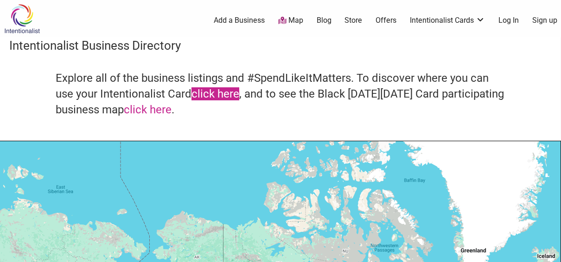
click at [219, 95] on link "click here" at bounding box center [216, 93] width 48 height 13
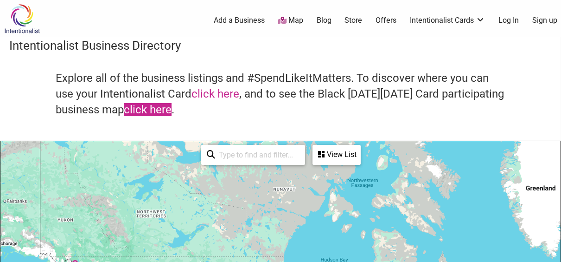
drag, startPoint x: 240, startPoint y: 195, endPoint x: 141, endPoint y: 112, distance: 129.5
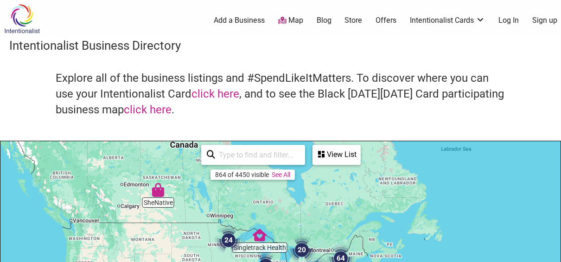
drag, startPoint x: 70, startPoint y: 233, endPoint x: 204, endPoint y: 243, distance: 134.0
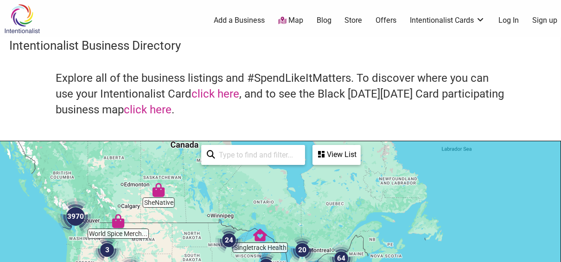
click at [108, 246] on img "3" at bounding box center [107, 250] width 28 height 28
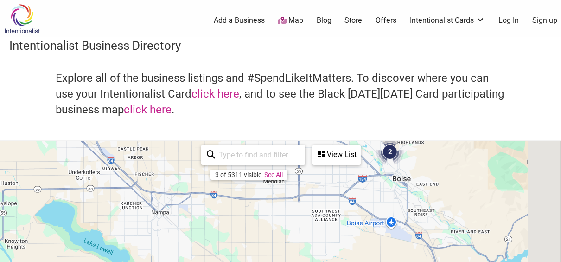
drag, startPoint x: 66, startPoint y: 249, endPoint x: 13, endPoint y: 32, distance: 222.6
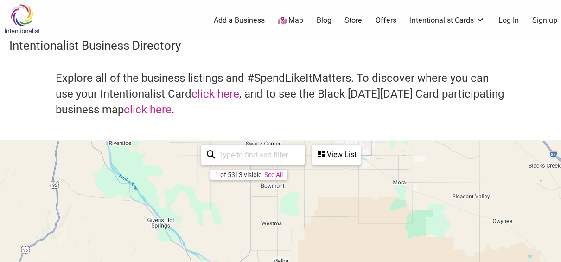
drag, startPoint x: 127, startPoint y: 251, endPoint x: 232, endPoint y: 129, distance: 160.9
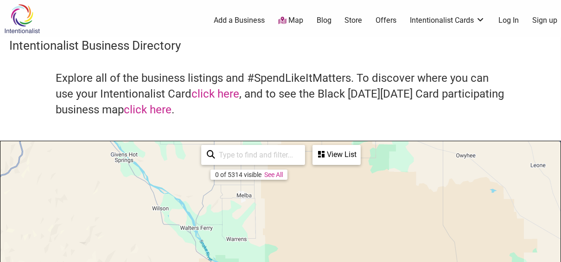
drag, startPoint x: 356, startPoint y: 237, endPoint x: 255, endPoint y: 57, distance: 206.5
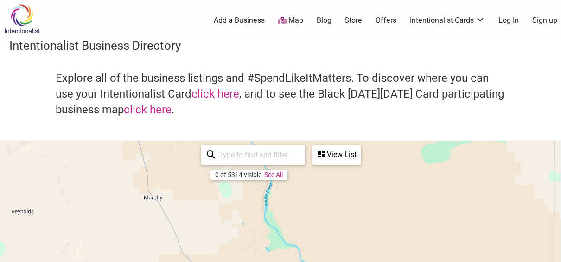
drag, startPoint x: 250, startPoint y: 255, endPoint x: 244, endPoint y: 93, distance: 162.0
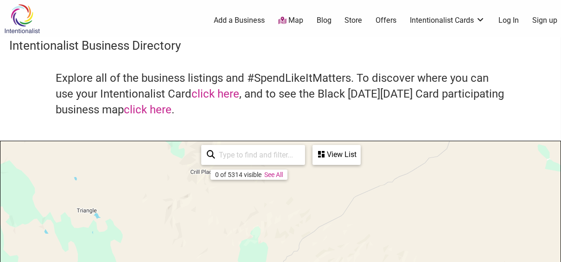
drag, startPoint x: 222, startPoint y: 245, endPoint x: 220, endPoint y: 36, distance: 209.3
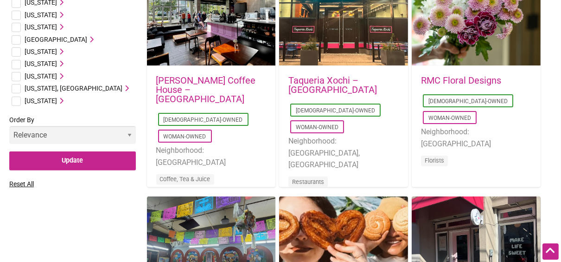
scroll to position [670, 0]
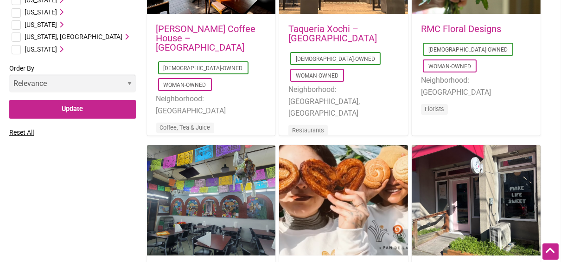
click at [126, 82] on select "Relevance Alphabetical Newest" at bounding box center [72, 83] width 127 height 18
click at [76, 78] on select "Relevance Alphabetical Newest" at bounding box center [72, 83] width 127 height 18
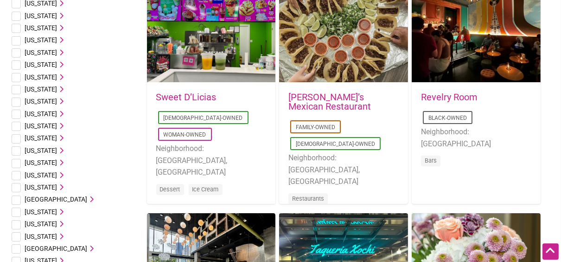
scroll to position [567, 0]
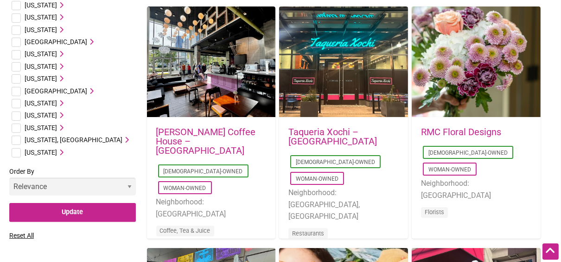
click at [47, 127] on span "[US_STATE]" at bounding box center [41, 127] width 32 height 7
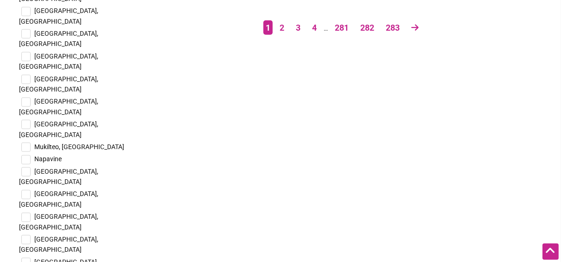
scroll to position [1908, 0]
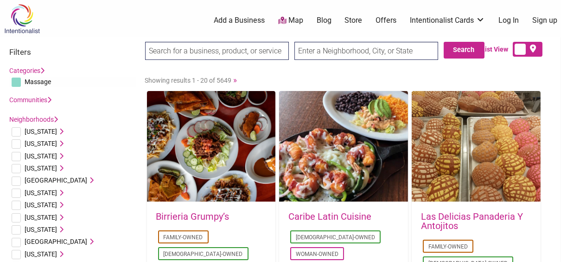
click at [320, 54] on input "text" at bounding box center [367, 51] width 144 height 18
type input "[PERSON_NAME]"
click at [145, 42] on input "Search" at bounding box center [163, 51] width 36 height 19
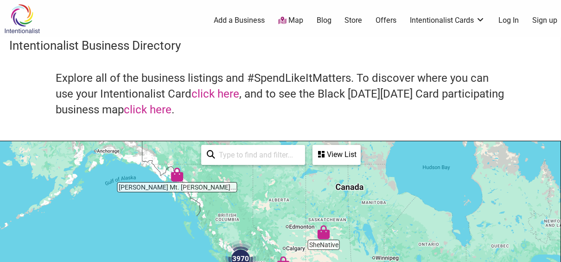
click at [343, 154] on div "View List" at bounding box center [337, 155] width 46 height 18
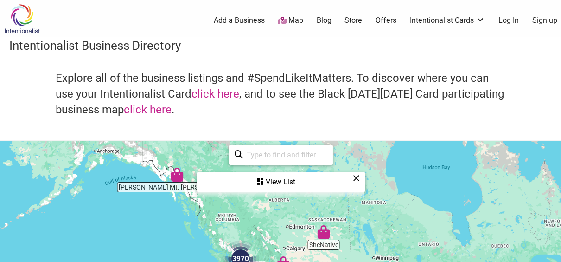
click at [276, 179] on div "View List" at bounding box center [281, 182] width 167 height 18
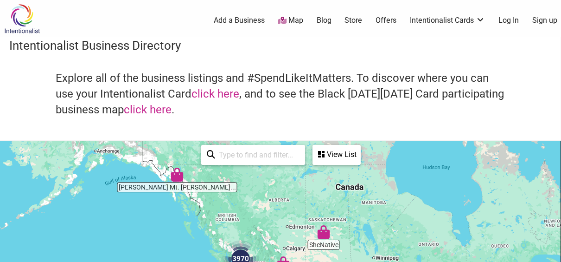
click at [268, 150] on input "search" at bounding box center [257, 155] width 84 height 18
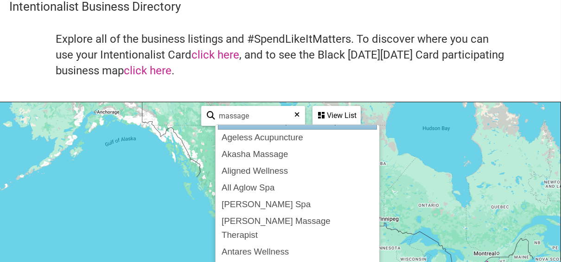
scroll to position [16, 0]
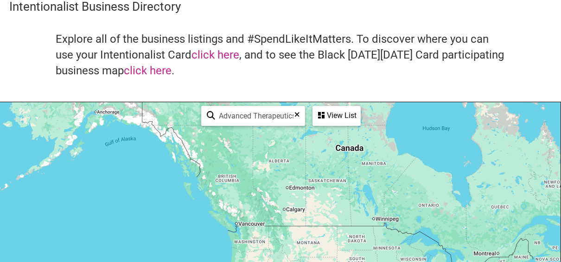
type input "Advanced Therapeutics Group, LLC"
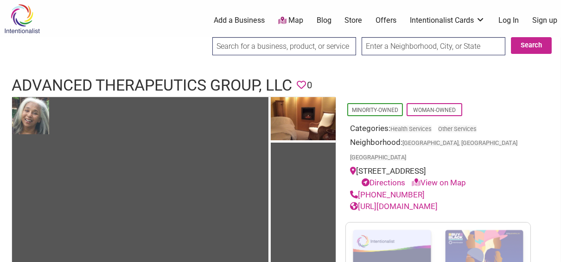
click at [263, 50] on input "search" at bounding box center [285, 46] width 144 height 18
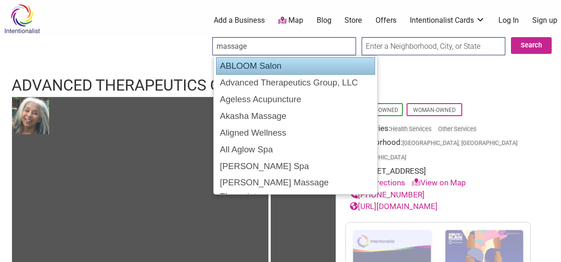
type input "massage"
click at [407, 45] on input "text" at bounding box center [434, 46] width 144 height 18
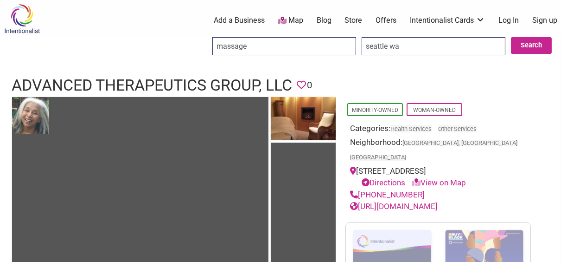
type input "seattle wa"
click at [203, 37] on input "Search" at bounding box center [221, 46] width 36 height 19
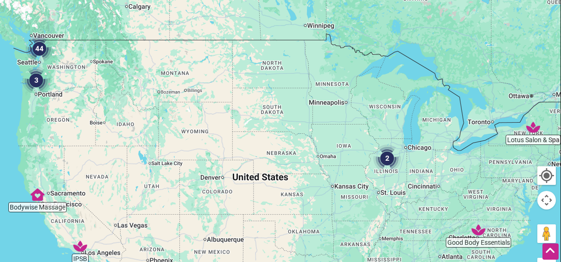
scroll to position [190, 0]
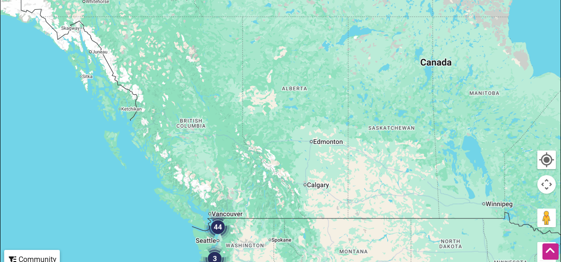
drag, startPoint x: 71, startPoint y: 80, endPoint x: 251, endPoint y: 274, distance: 265.3
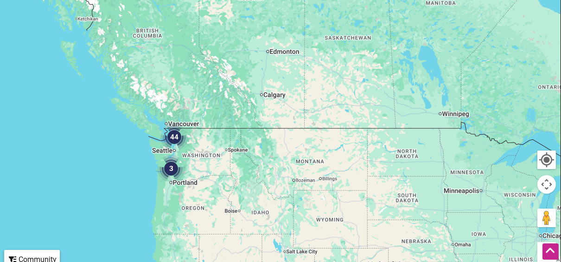
drag, startPoint x: 265, startPoint y: 234, endPoint x: 217, endPoint y: 142, distance: 103.1
click at [217, 142] on div at bounding box center [280, 131] width 561 height 361
click at [161, 155] on img "3" at bounding box center [171, 169] width 28 height 28
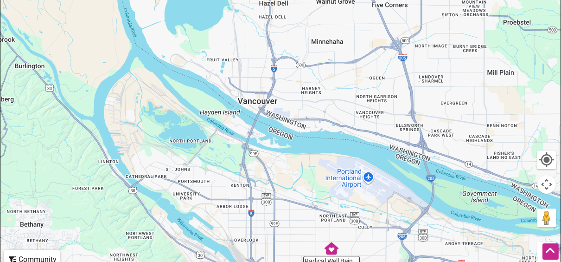
drag, startPoint x: 184, startPoint y: 69, endPoint x: 180, endPoint y: 237, distance: 168.0
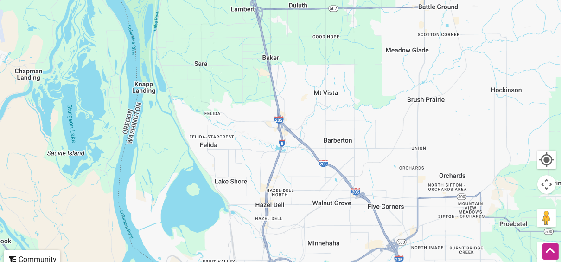
drag, startPoint x: 187, startPoint y: 63, endPoint x: 183, endPoint y: 275, distance: 211.6
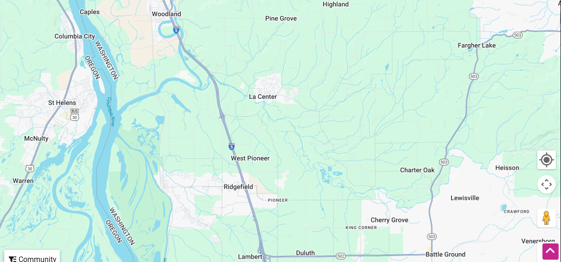
drag, startPoint x: 213, startPoint y: 26, endPoint x: 222, endPoint y: 275, distance: 248.9
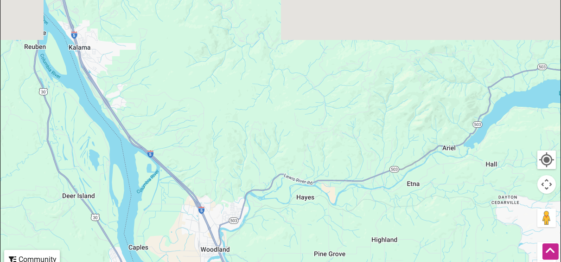
drag, startPoint x: 144, startPoint y: 39, endPoint x: 191, endPoint y: 275, distance: 240.0
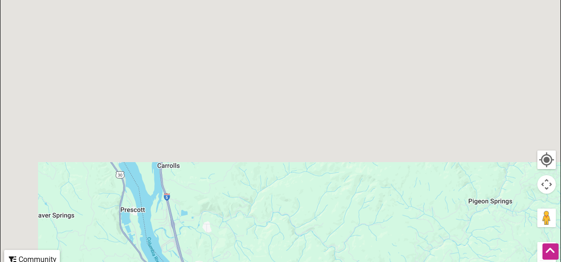
drag, startPoint x: 151, startPoint y: 91, endPoint x: 251, endPoint y: 275, distance: 209.1
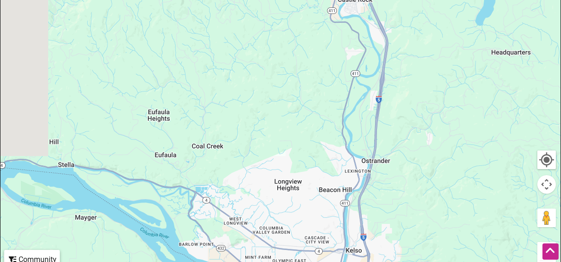
drag, startPoint x: 144, startPoint y: 42, endPoint x: 386, endPoint y: 270, distance: 332.8
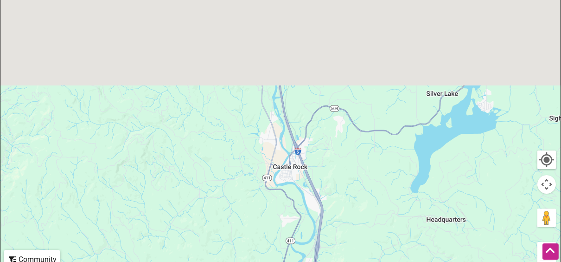
drag, startPoint x: 361, startPoint y: 13, endPoint x: 203, endPoint y: 275, distance: 305.8
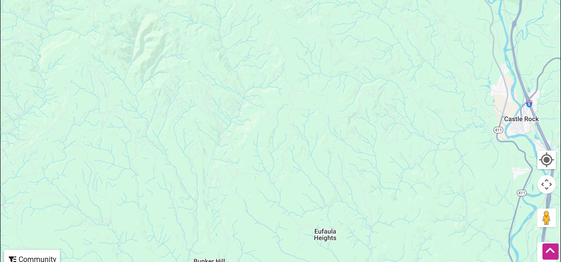
drag, startPoint x: 134, startPoint y: 152, endPoint x: 374, endPoint y: 58, distance: 257.7
click at [374, 58] on div "To navigate, press the arrow keys." at bounding box center [280, 131] width 561 height 361
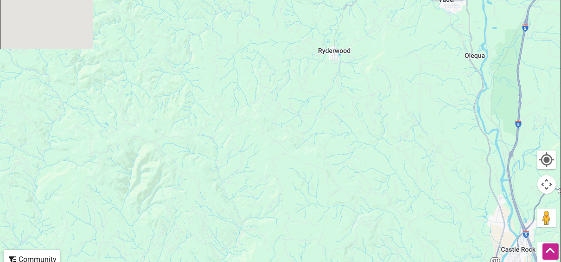
drag, startPoint x: 316, startPoint y: 161, endPoint x: 316, endPoint y: 275, distance: 114.1
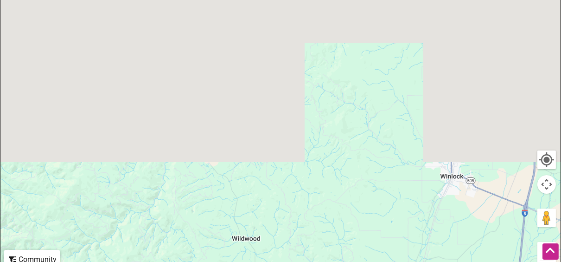
drag, startPoint x: 323, startPoint y: 30, endPoint x: 277, endPoint y: 275, distance: 249.3
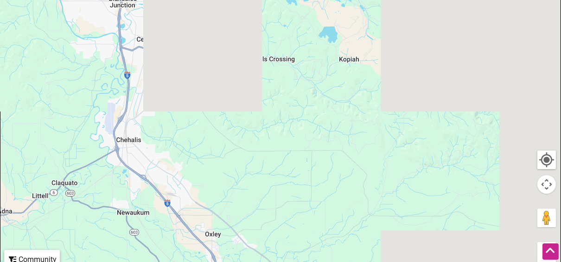
drag, startPoint x: 393, startPoint y: 28, endPoint x: 144, endPoint y: 275, distance: 350.4
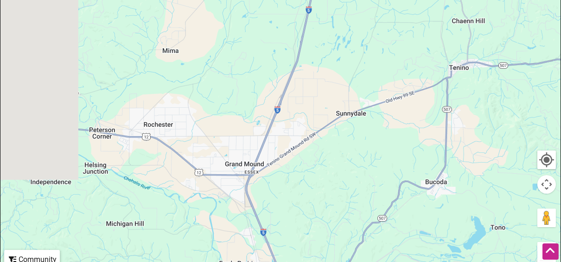
drag, startPoint x: 48, startPoint y: 50, endPoint x: 359, endPoint y: 274, distance: 383.5
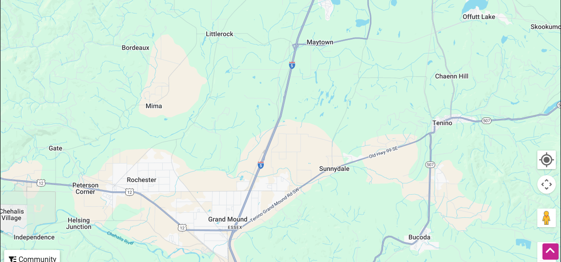
drag, startPoint x: 249, startPoint y: 70, endPoint x: 146, endPoint y: 275, distance: 229.1
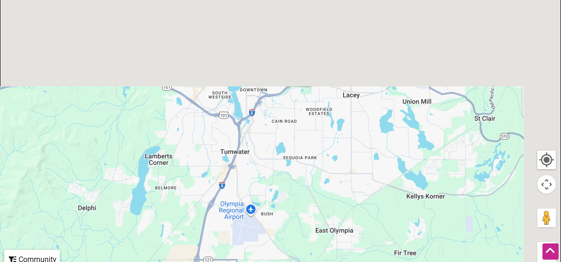
drag, startPoint x: 201, startPoint y: 37, endPoint x: 142, endPoint y: 275, distance: 244.7
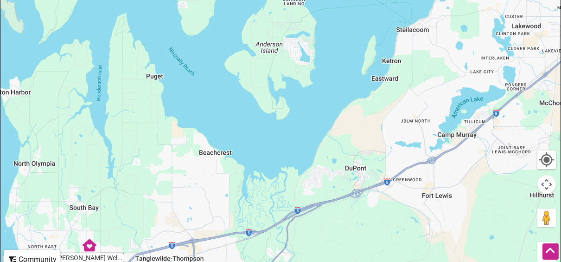
drag, startPoint x: 224, startPoint y: 51, endPoint x: 0, endPoint y: 197, distance: 267.8
click at [0, 197] on div "← Move left → Move right ↑ Move up ↓ Move down + Zoom in - Zoom out Home Jump l…" at bounding box center [280, 131] width 561 height 362
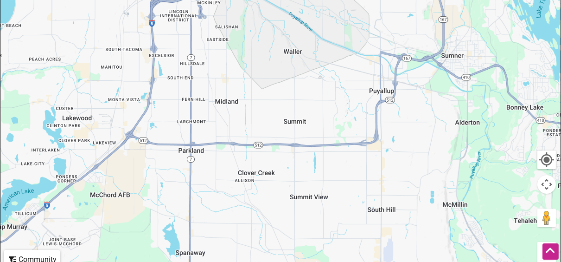
drag, startPoint x: 454, startPoint y: 63, endPoint x: 3, endPoint y: 154, distance: 459.7
click at [3, 154] on div "To navigate, press the arrow keys." at bounding box center [280, 131] width 561 height 361
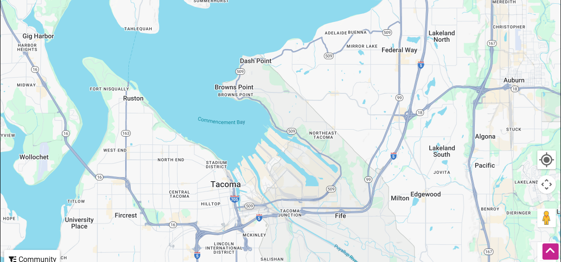
drag, startPoint x: 178, startPoint y: 42, endPoint x: 223, endPoint y: 275, distance: 236.9
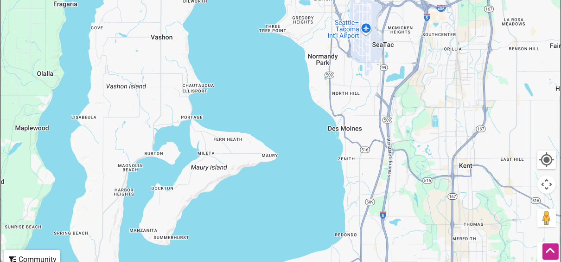
drag, startPoint x: 391, startPoint y: 37, endPoint x: 370, endPoint y: 258, distance: 221.9
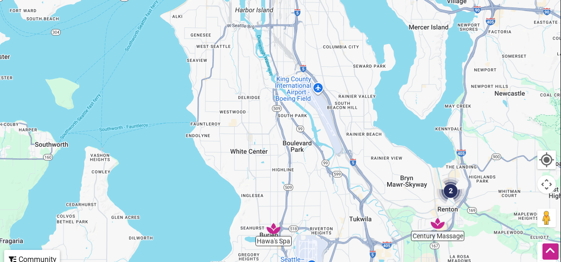
drag, startPoint x: 351, startPoint y: 34, endPoint x: 297, endPoint y: 272, distance: 243.6
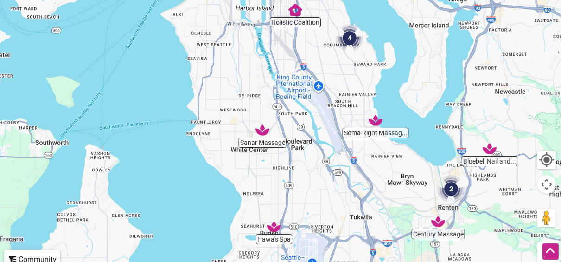
click at [376, 120] on img "Soma Right Massage LLC" at bounding box center [376, 120] width 14 height 14
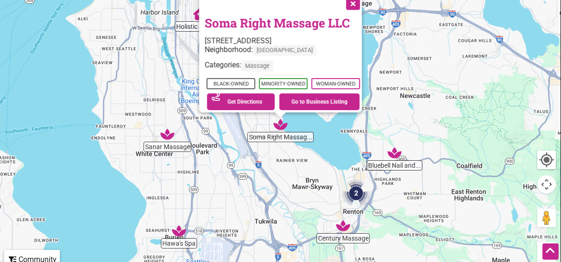
click at [357, 1] on button "Close" at bounding box center [352, 2] width 23 height 23
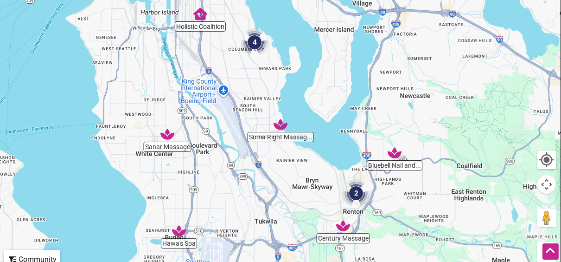
click at [168, 134] on img "Sanar Massage" at bounding box center [168, 134] width 14 height 14
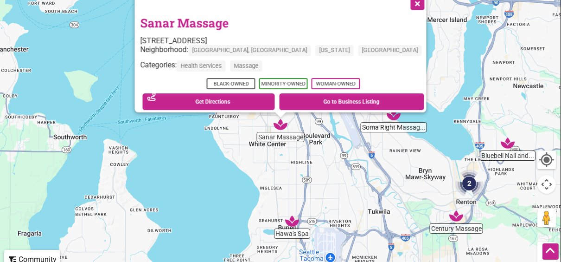
click at [406, 1] on button "Close" at bounding box center [417, 2] width 23 height 23
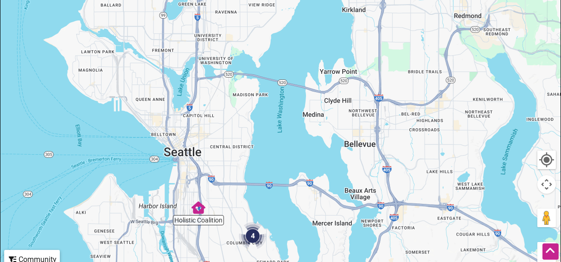
drag, startPoint x: 322, startPoint y: 44, endPoint x: 206, endPoint y: 246, distance: 233.4
click at [206, 246] on div "To navigate, press the arrow keys." at bounding box center [280, 131] width 561 height 361
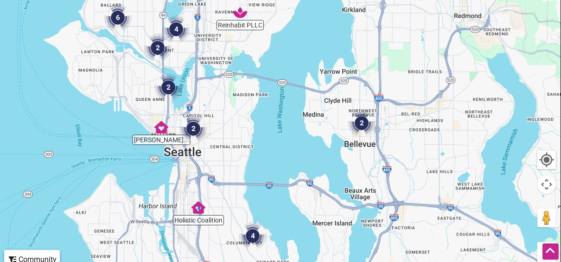
click at [252, 237] on img "4" at bounding box center [253, 236] width 28 height 28
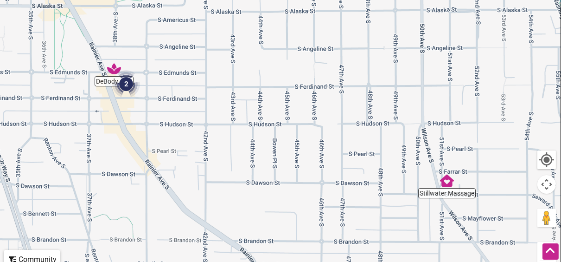
click at [449, 182] on img "Stillwater Massage" at bounding box center [447, 181] width 14 height 14
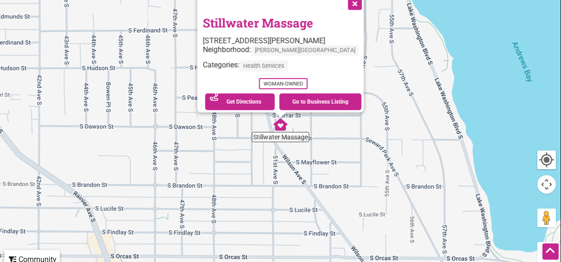
click at [350, 3] on button "Close" at bounding box center [354, 2] width 23 height 23
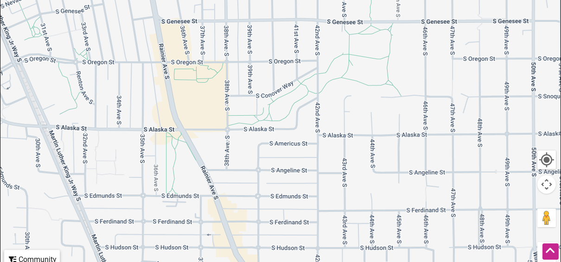
drag, startPoint x: 140, startPoint y: 95, endPoint x: 374, endPoint y: 168, distance: 245.2
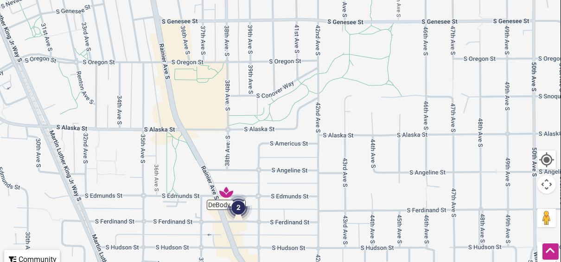
click at [226, 195] on img "2" at bounding box center [239, 207] width 28 height 28
